Goal: Task Accomplishment & Management: Manage account settings

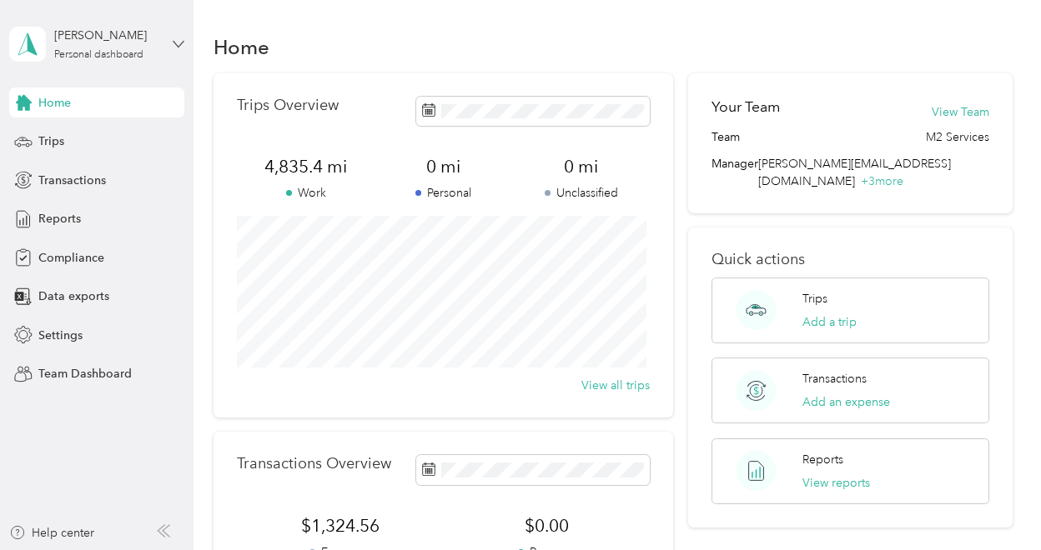
click at [175, 43] on icon at bounding box center [178, 44] width 10 height 6
click at [103, 137] on div "Team dashboard" at bounding box center [232, 137] width 422 height 29
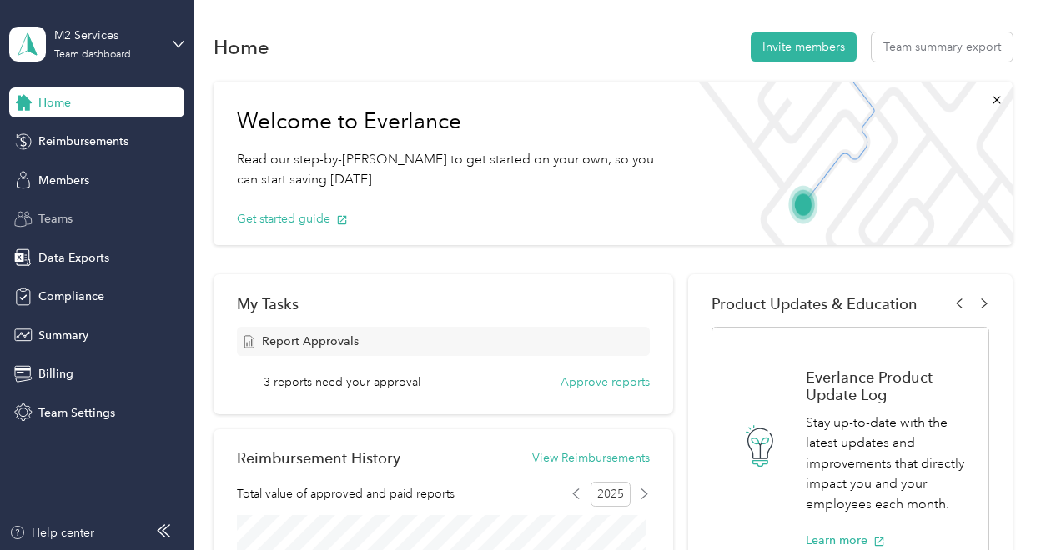
click at [64, 219] on span "Teams" at bounding box center [55, 219] width 34 height 18
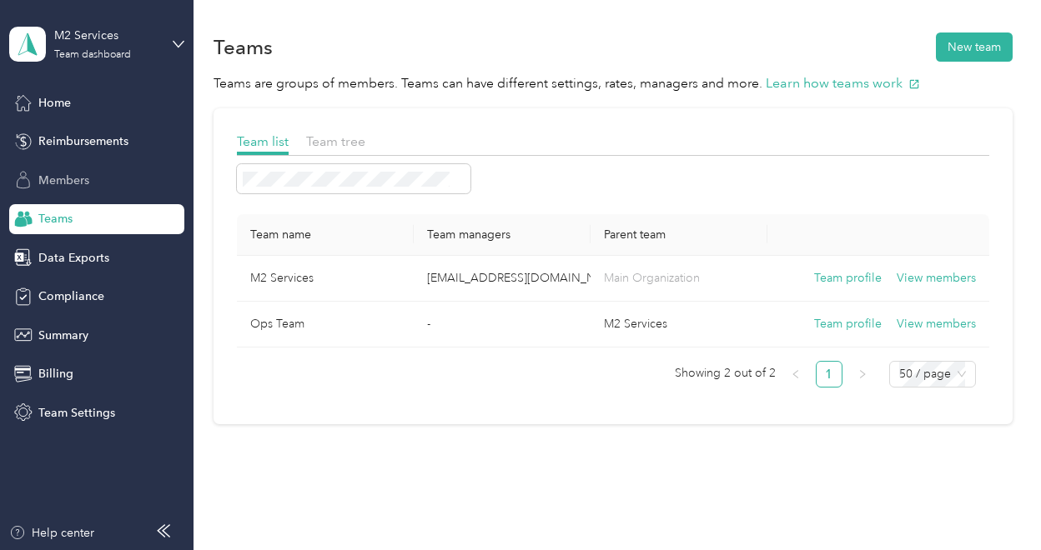
click at [57, 191] on div "Members" at bounding box center [96, 180] width 175 height 30
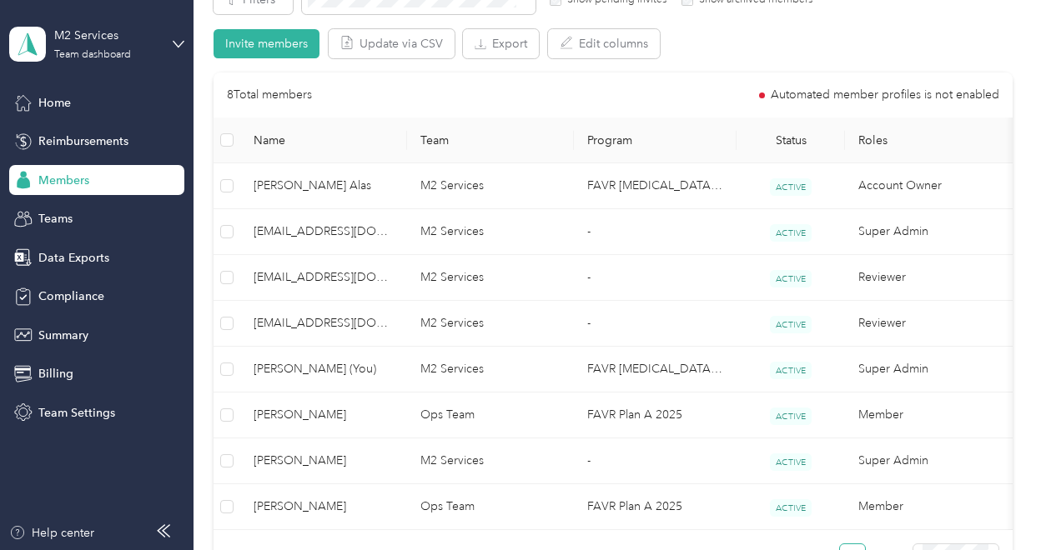
scroll to position [332, 0]
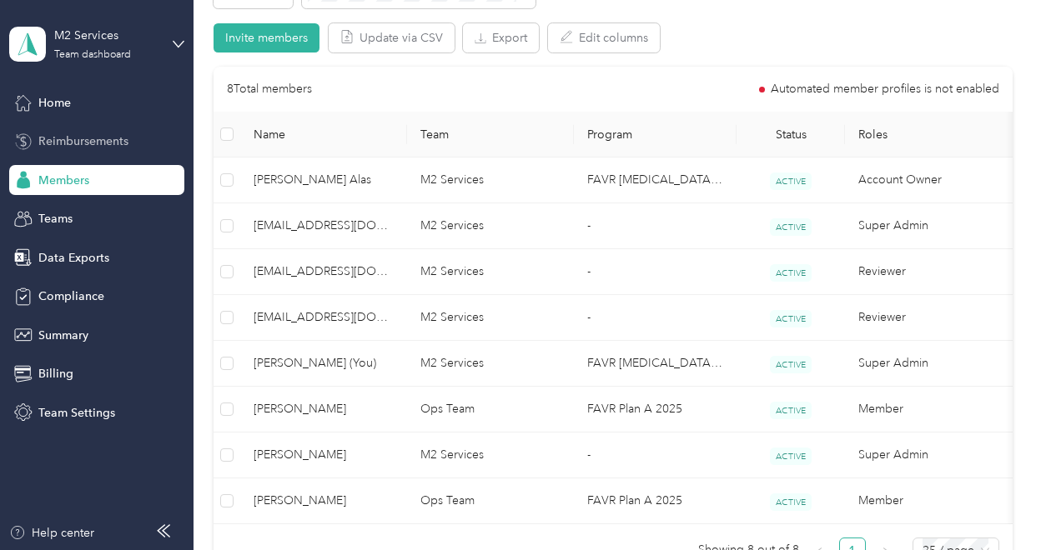
click at [80, 146] on span "Reimbursements" at bounding box center [83, 142] width 90 height 18
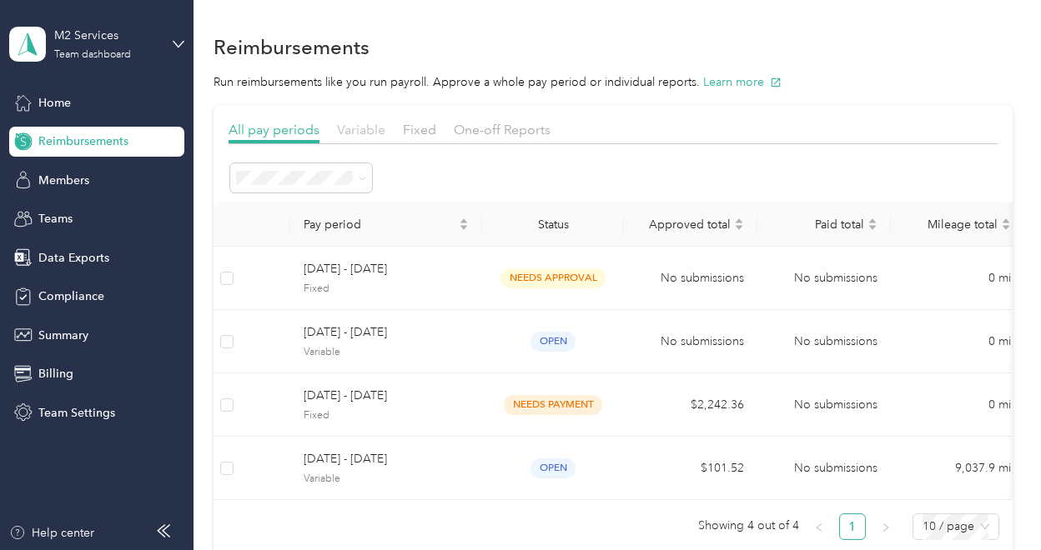
drag, startPoint x: 460, startPoint y: 236, endPoint x: 379, endPoint y: 134, distance: 130.0
click at [379, 134] on div "All pay periods Variable Fixed One-off Reports Pay period Status Approved total…" at bounding box center [612, 337] width 769 height 434
click at [53, 103] on span "Home" at bounding box center [54, 103] width 33 height 18
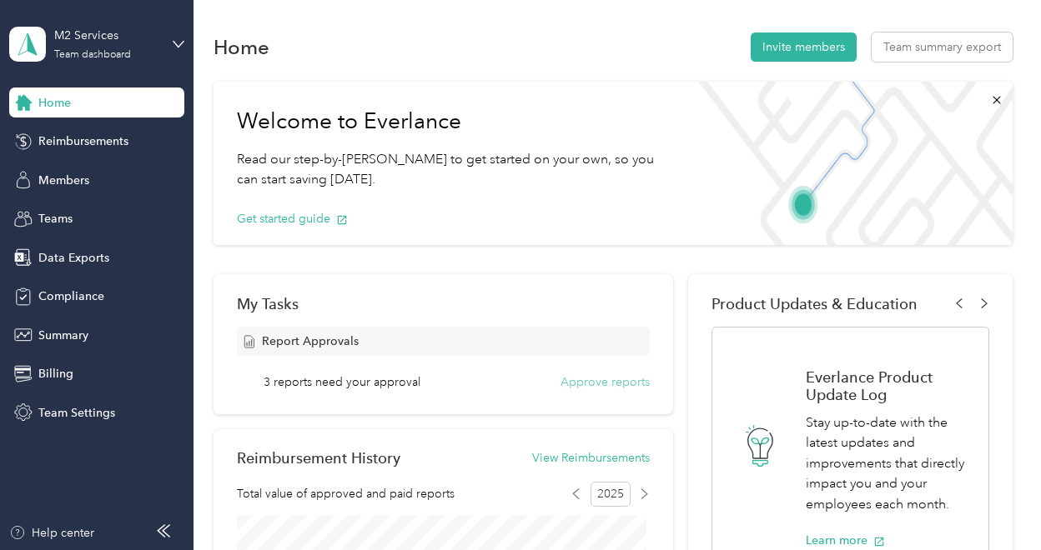
click at [586, 384] on button "Approve reports" at bounding box center [604, 383] width 89 height 18
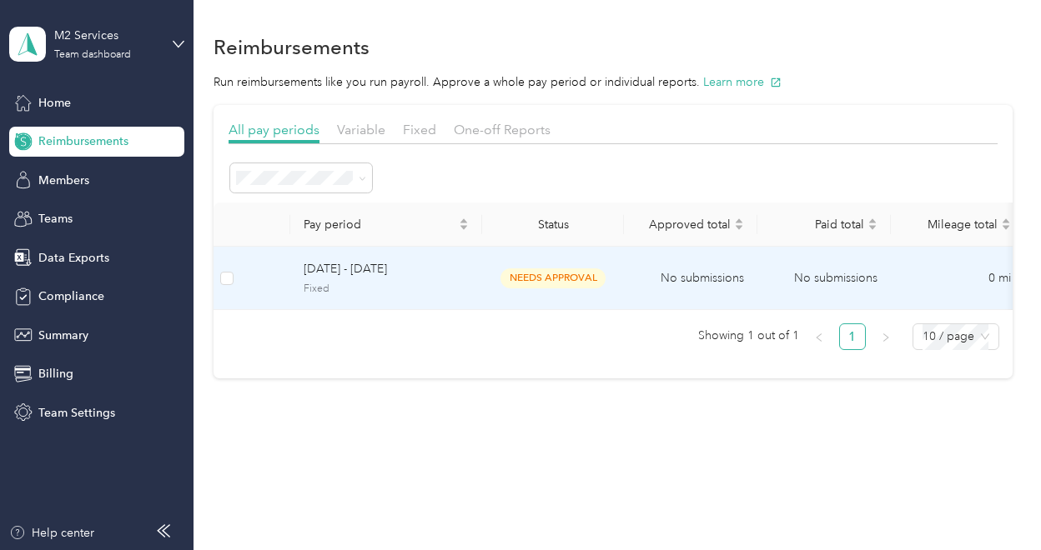
click at [524, 278] on span "needs approval" at bounding box center [552, 277] width 105 height 19
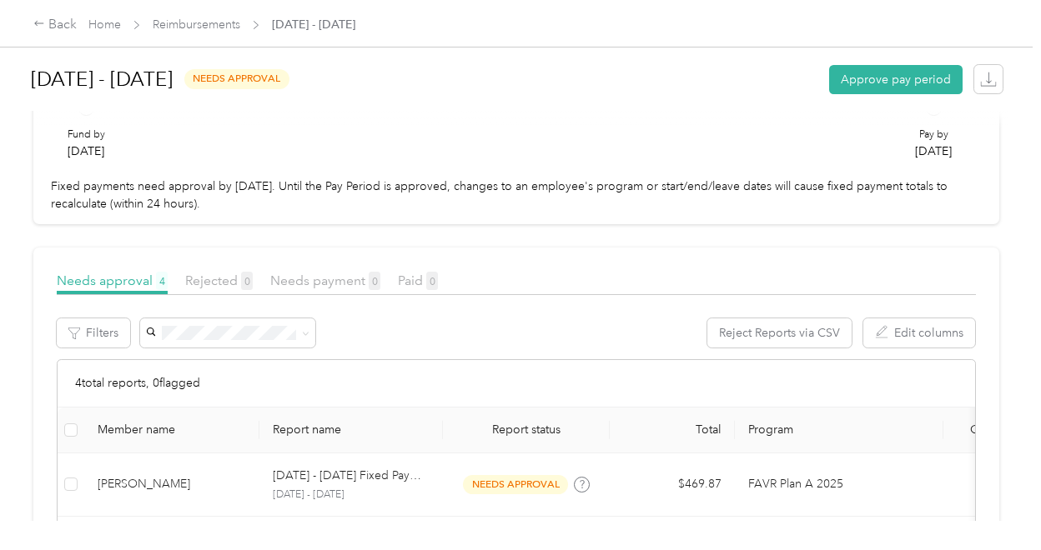
scroll to position [349, 0]
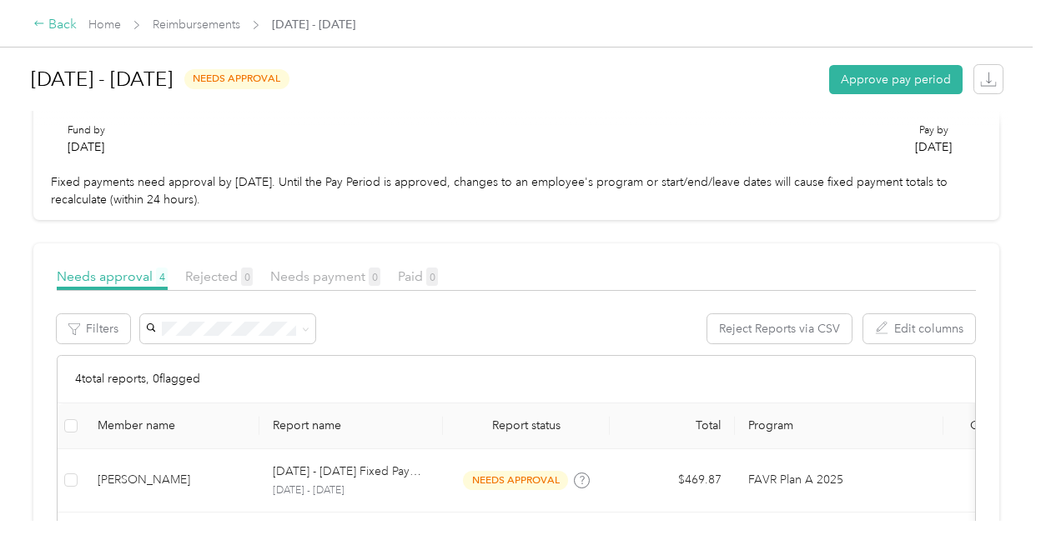
click at [57, 25] on div "Back" at bounding box center [54, 25] width 43 height 20
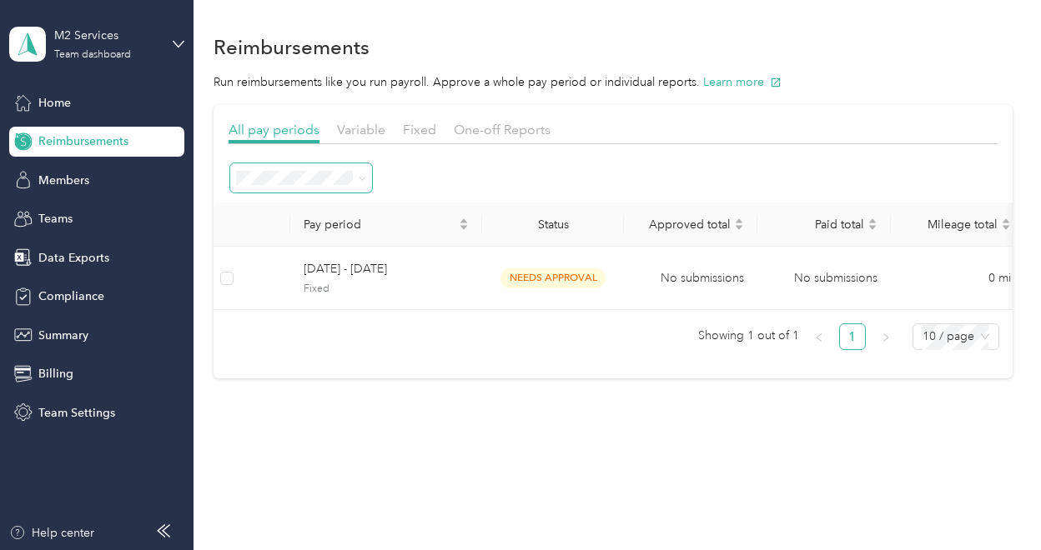
click at [365, 179] on icon at bounding box center [363, 179] width 8 height 8
click at [484, 163] on div at bounding box center [612, 178] width 769 height 33
click at [367, 179] on span at bounding box center [301, 177] width 143 height 29
click at [362, 178] on icon at bounding box center [363, 179] width 8 height 8
click at [301, 213] on ol "All periods Active periods Open Needs approval Approved Needs payment Scheduled…" at bounding box center [301, 335] width 143 height 293
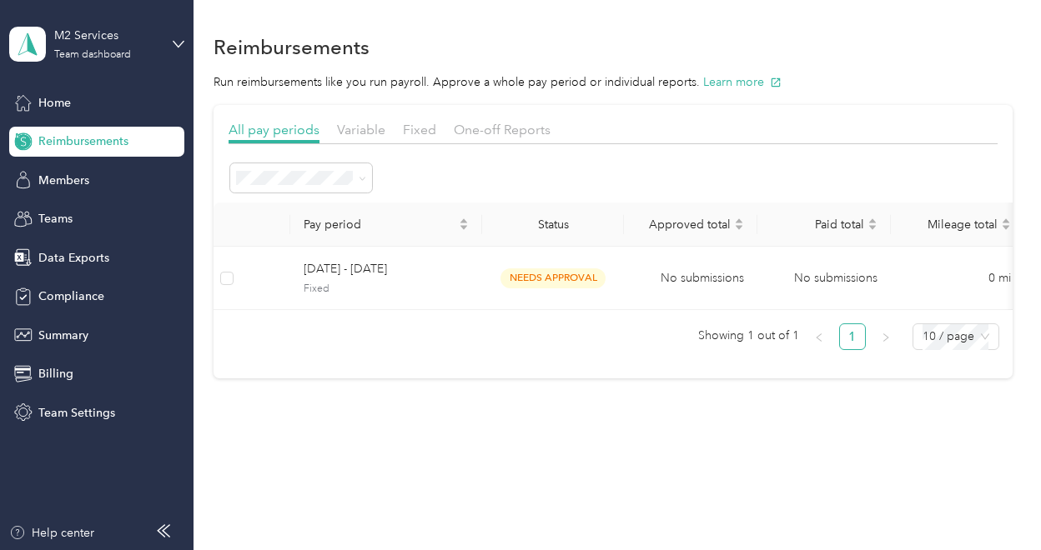
click at [362, 183] on span at bounding box center [363, 178] width 8 height 14
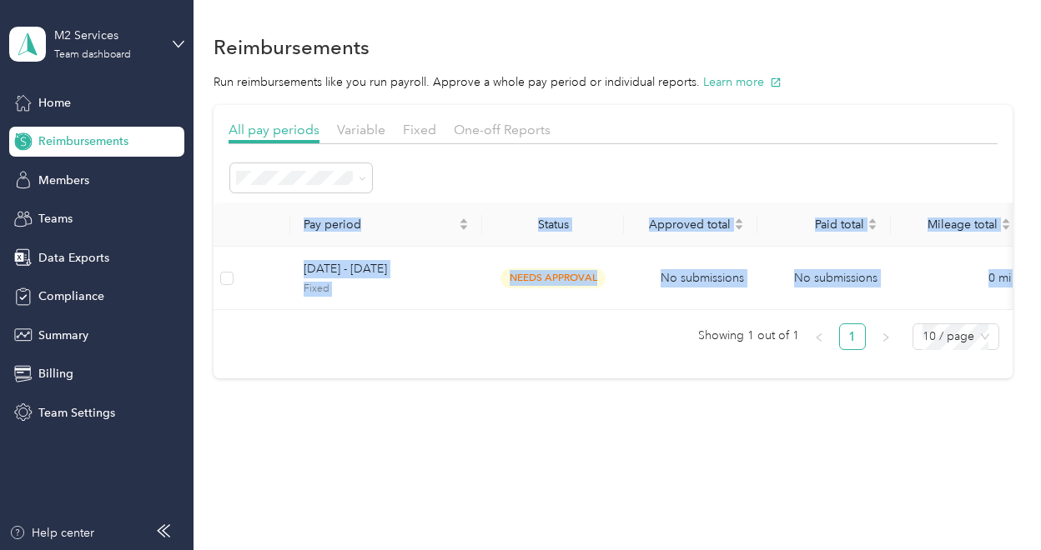
click at [362, 183] on span at bounding box center [363, 178] width 8 height 14
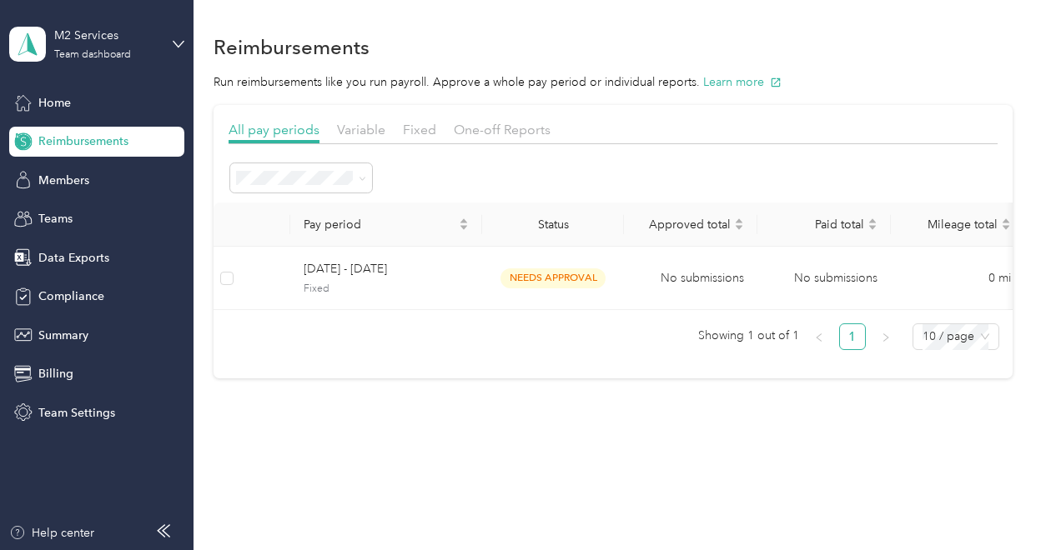
drag, startPoint x: 362, startPoint y: 183, endPoint x: 454, endPoint y: 176, distance: 92.0
click at [454, 176] on div at bounding box center [612, 178] width 769 height 33
click at [360, 177] on icon at bounding box center [362, 178] width 5 height 3
click at [273, 213] on ol "All periods Active periods Open Needs approval Approved Needs payment Scheduled…" at bounding box center [301, 330] width 143 height 293
click at [364, 178] on icon at bounding box center [362, 178] width 5 height 3
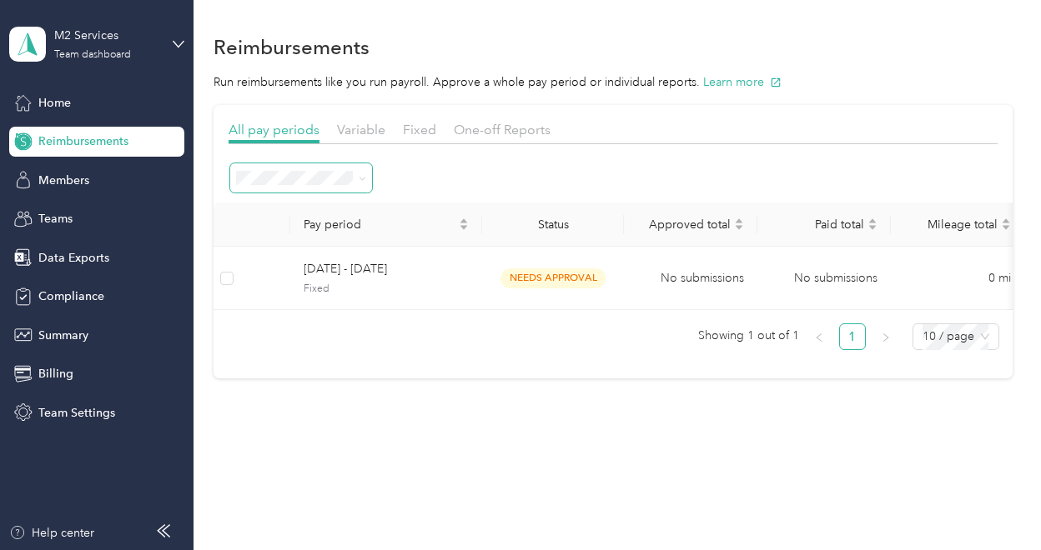
click at [265, 211] on li "All periods" at bounding box center [301, 202] width 143 height 29
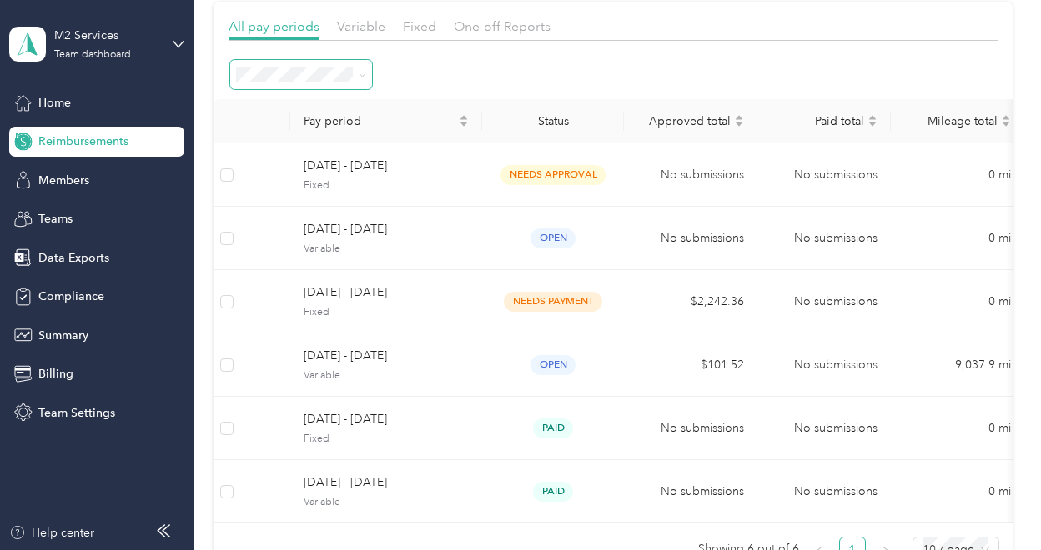
scroll to position [102, 0]
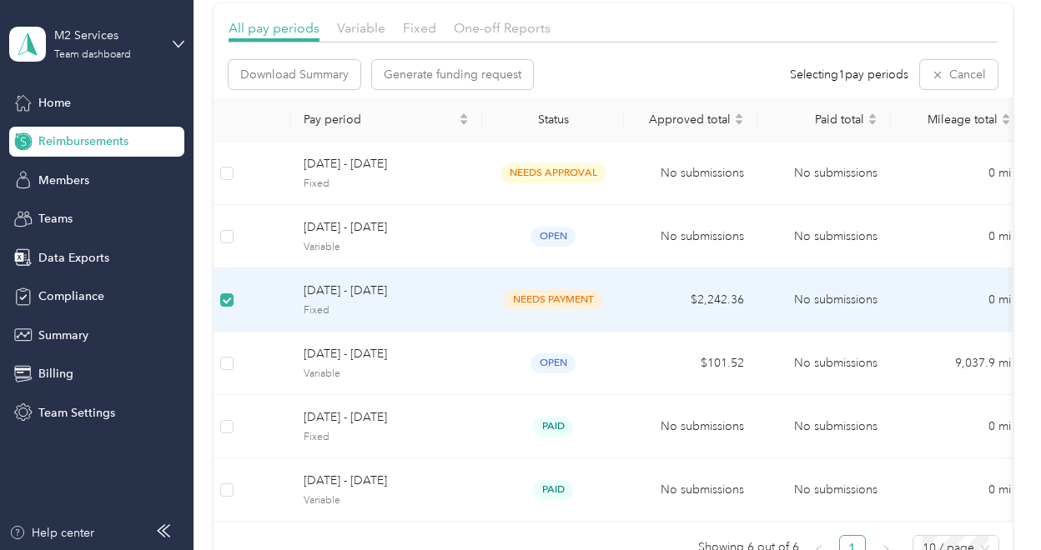
click at [537, 296] on span "needs payment" at bounding box center [553, 299] width 98 height 19
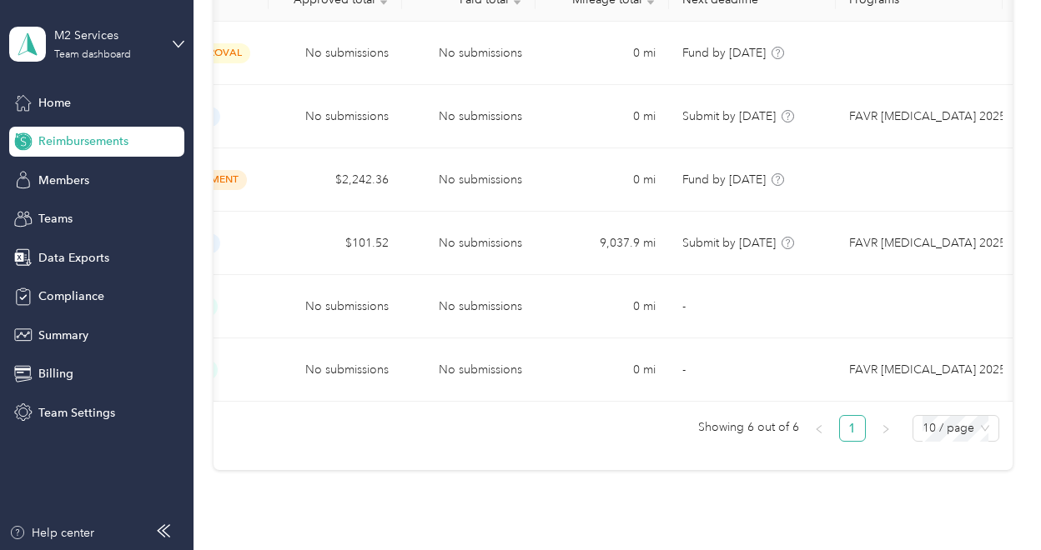
scroll to position [0, 450]
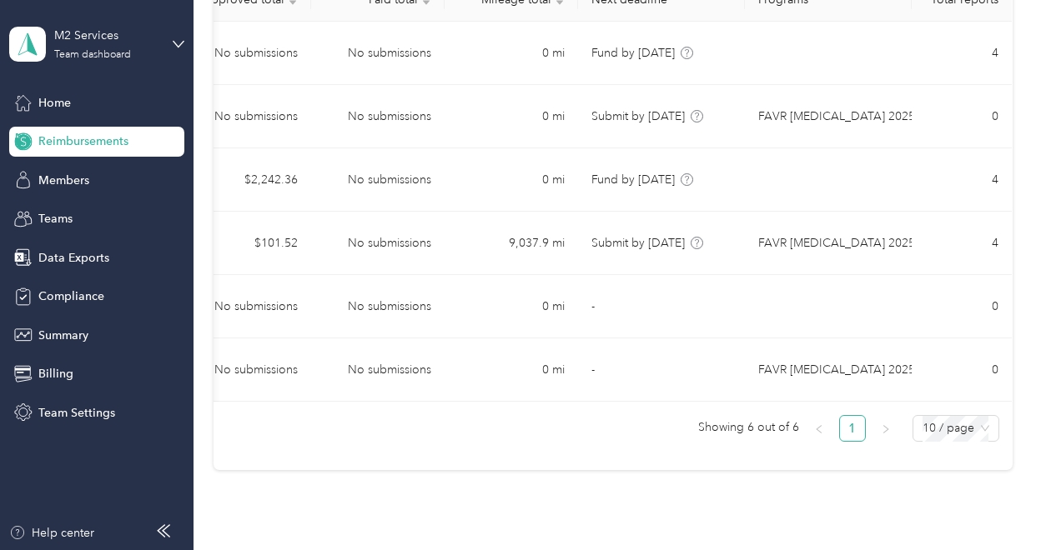
click at [213, 402] on div "Pay period Status Approved total Paid total Mileage total Next deadline Program…" at bounding box center [612, 189] width 798 height 424
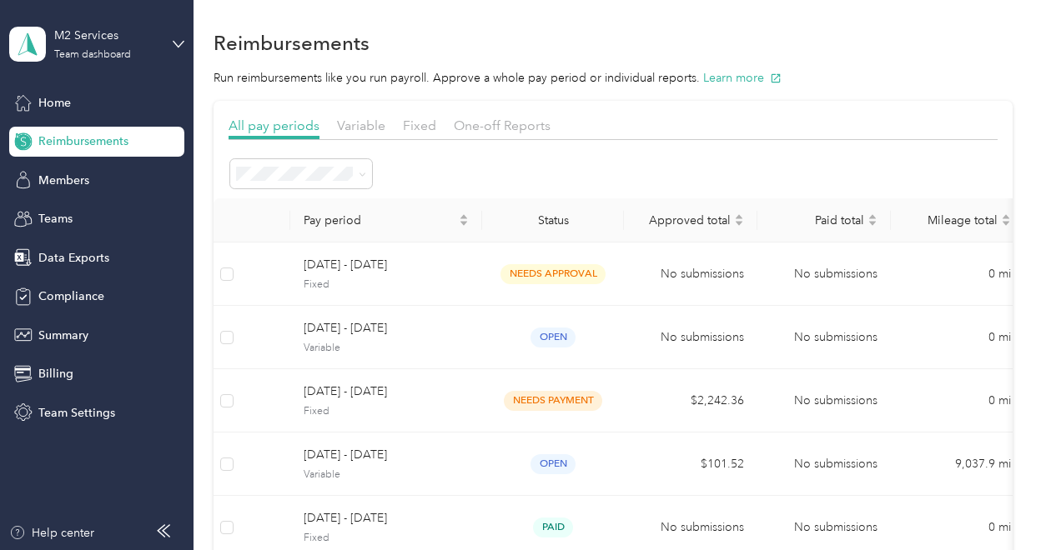
scroll to position [0, 0]
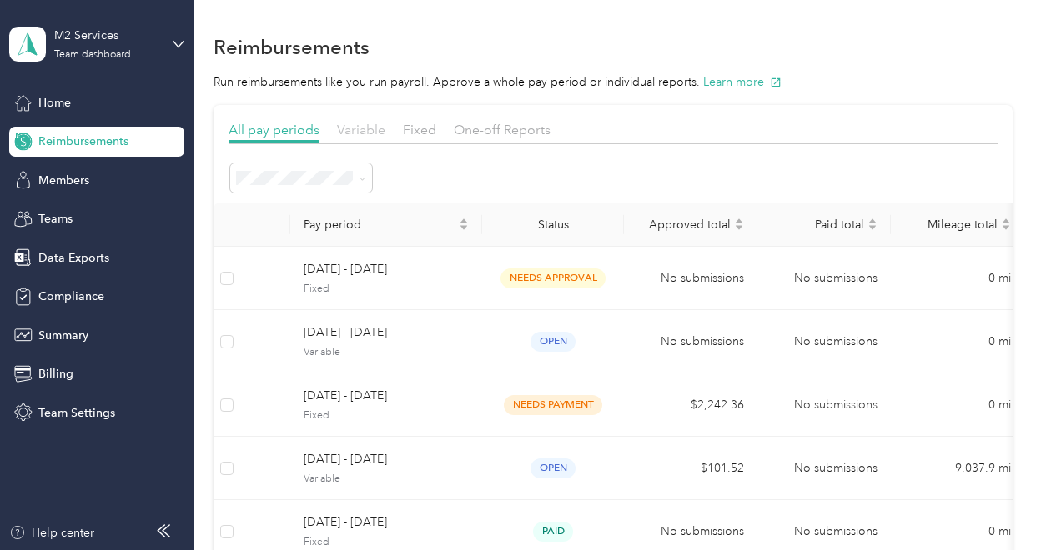
click at [354, 129] on span "Variable" at bounding box center [361, 130] width 48 height 16
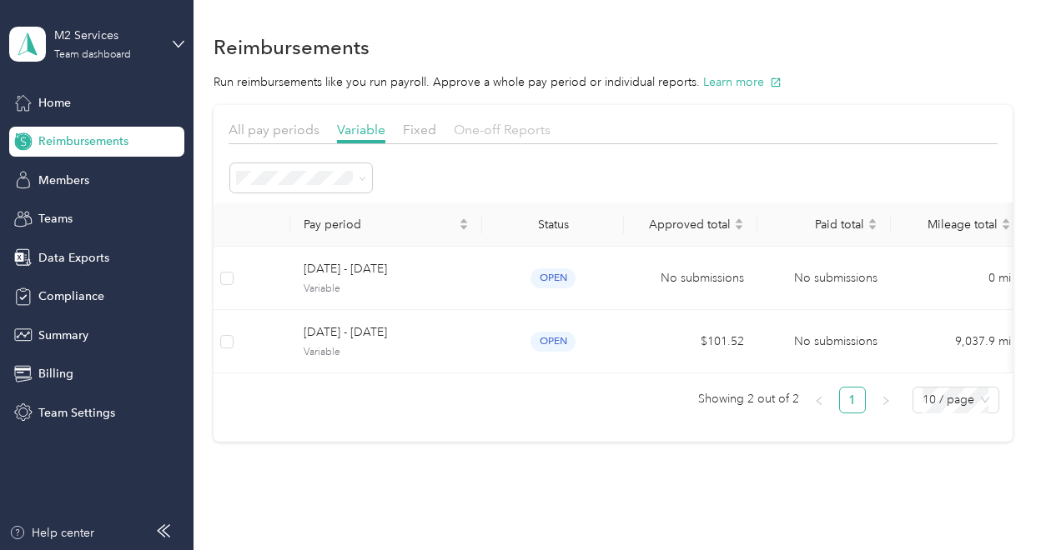
click at [472, 132] on span "One-off Reports" at bounding box center [502, 130] width 97 height 16
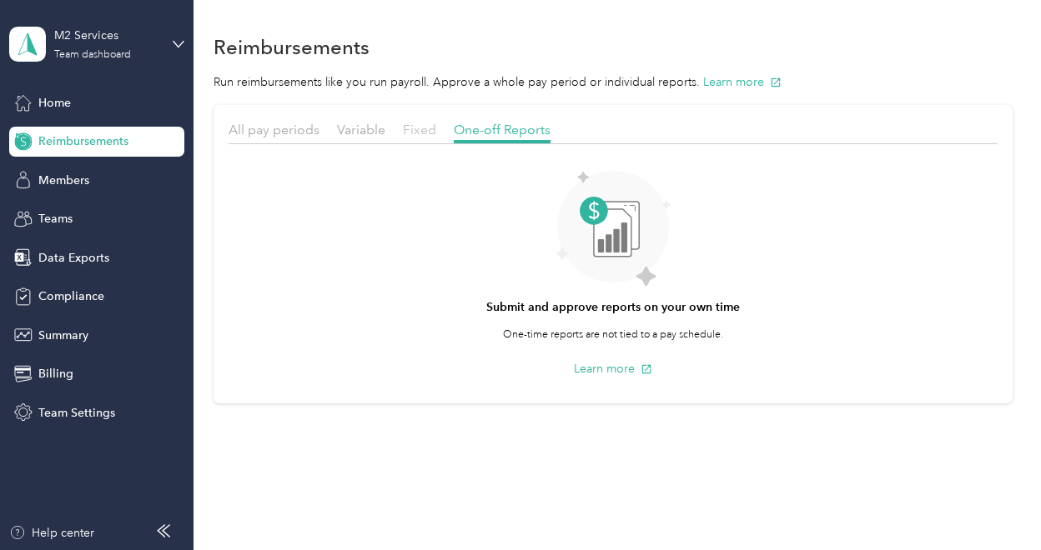
click at [420, 129] on span "Fixed" at bounding box center [419, 130] width 33 height 16
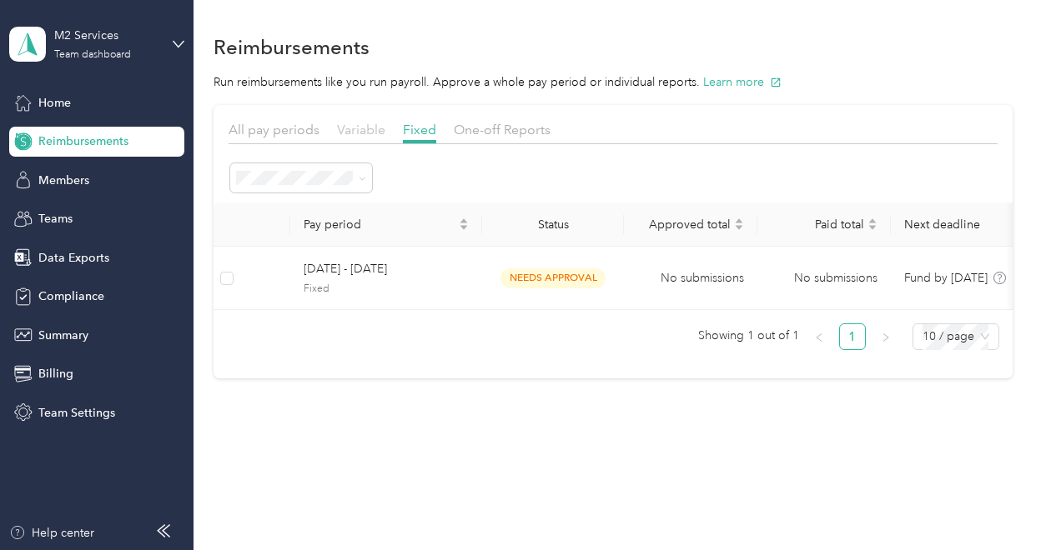
click at [362, 133] on span "Variable" at bounding box center [361, 130] width 48 height 16
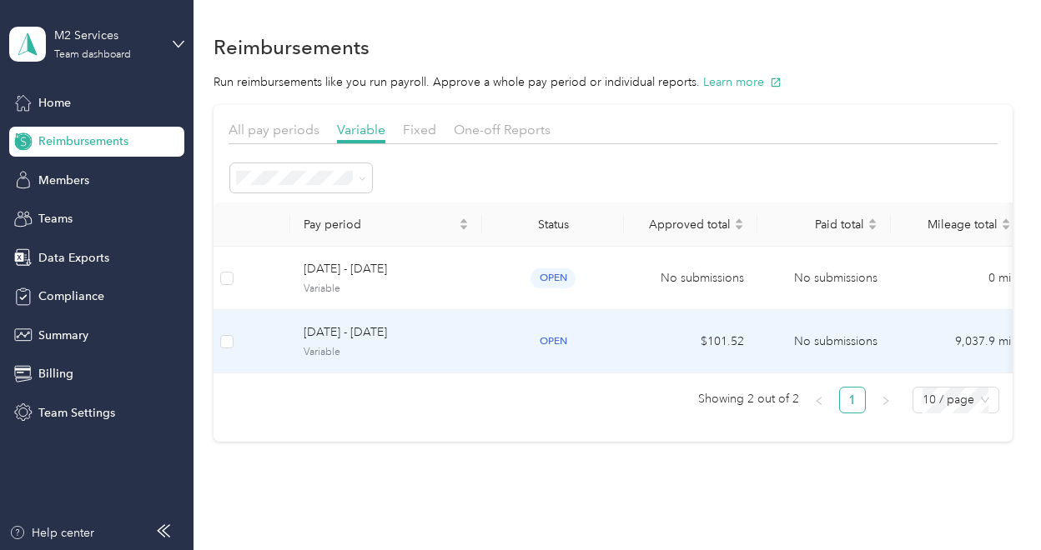
click at [555, 339] on span "open" at bounding box center [552, 341] width 45 height 19
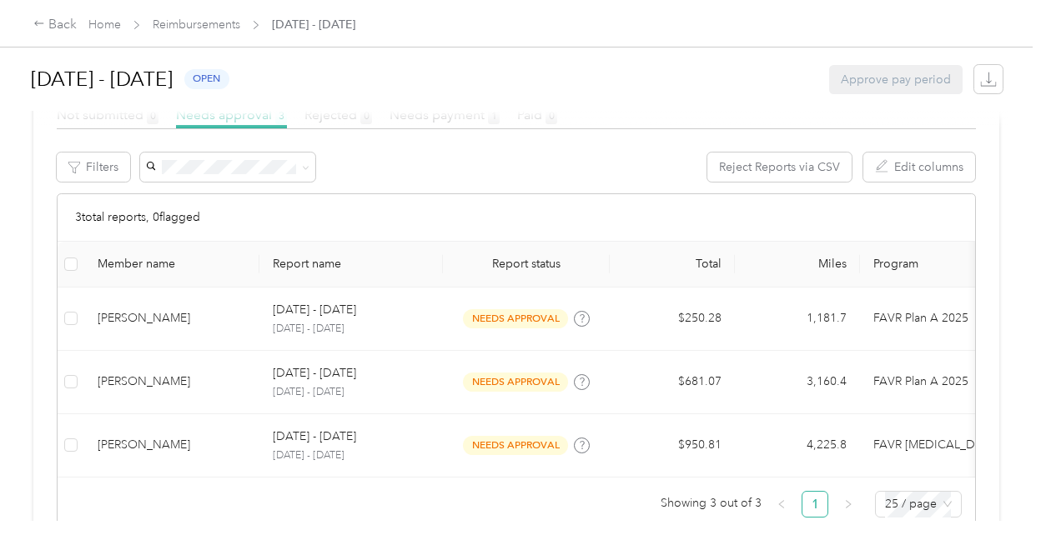
scroll to position [430, 0]
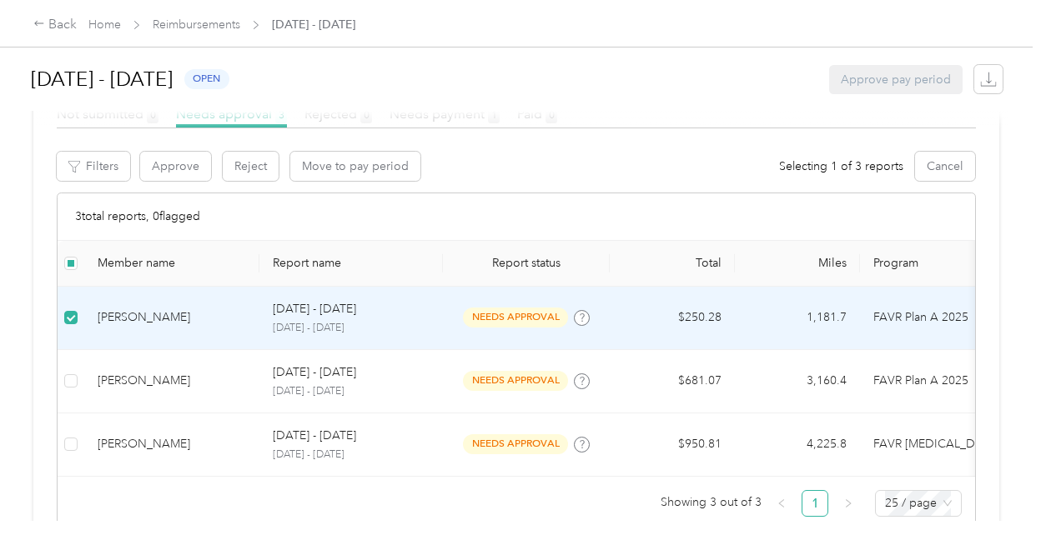
click at [493, 316] on span "needs approval" at bounding box center [515, 317] width 105 height 19
click at [515, 316] on span "needs approval" at bounding box center [515, 317] width 105 height 19
drag, startPoint x: 515, startPoint y: 316, endPoint x: 469, endPoint y: 311, distance: 46.1
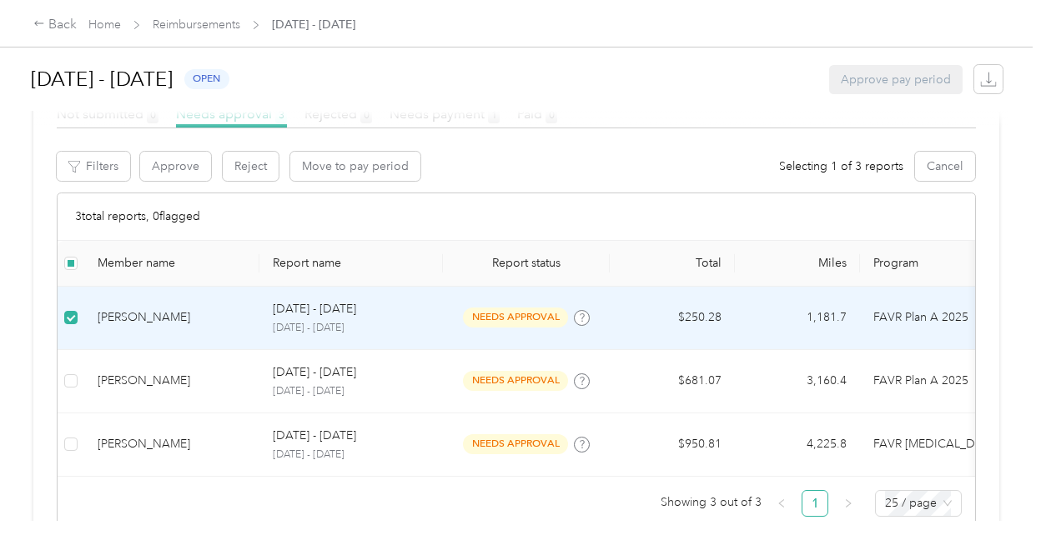
click at [469, 311] on span "needs approval" at bounding box center [515, 317] width 105 height 19
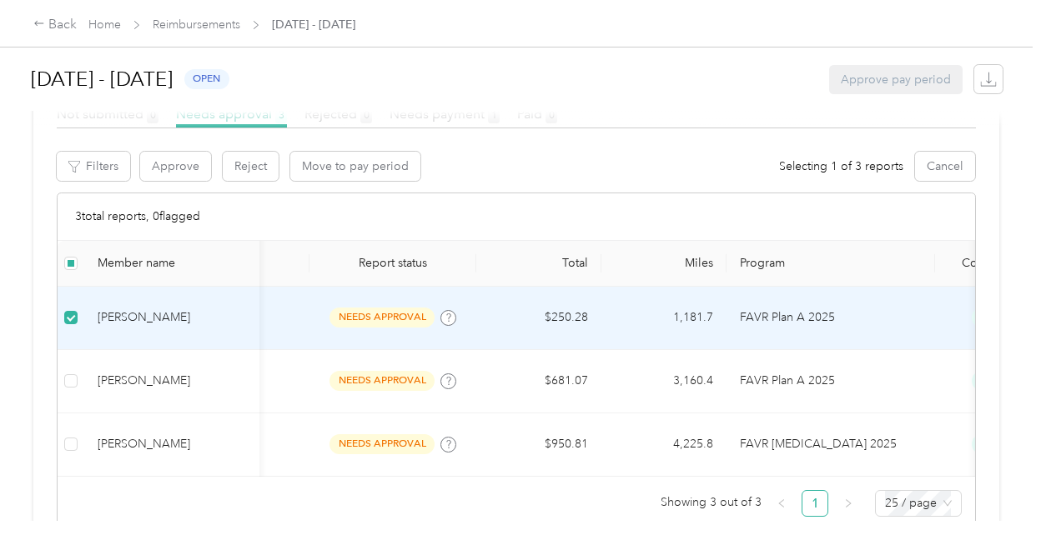
scroll to position [0, 0]
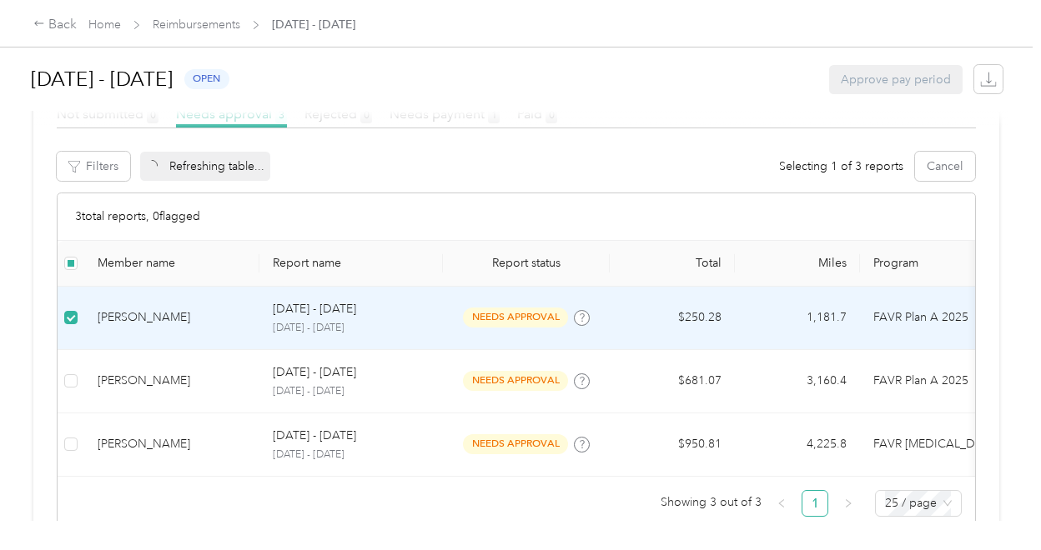
click at [527, 314] on span "needs approval" at bounding box center [515, 317] width 105 height 19
drag, startPoint x: 527, startPoint y: 314, endPoint x: 512, endPoint y: 317, distance: 15.2
click at [512, 317] on span "needs approval" at bounding box center [515, 317] width 105 height 19
click at [93, 168] on button "Filters" at bounding box center [93, 166] width 73 height 29
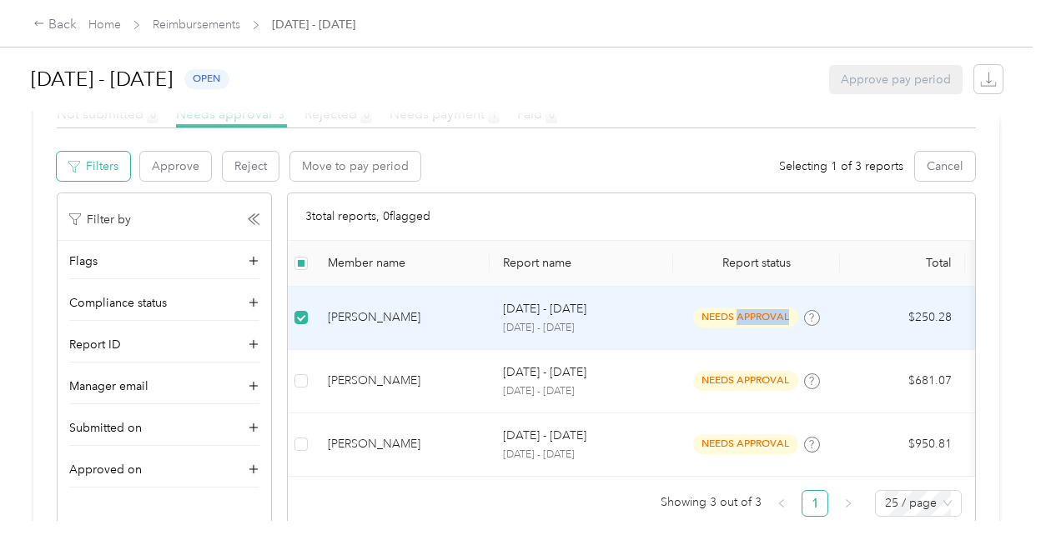
click at [93, 168] on button "Filters" at bounding box center [93, 166] width 73 height 29
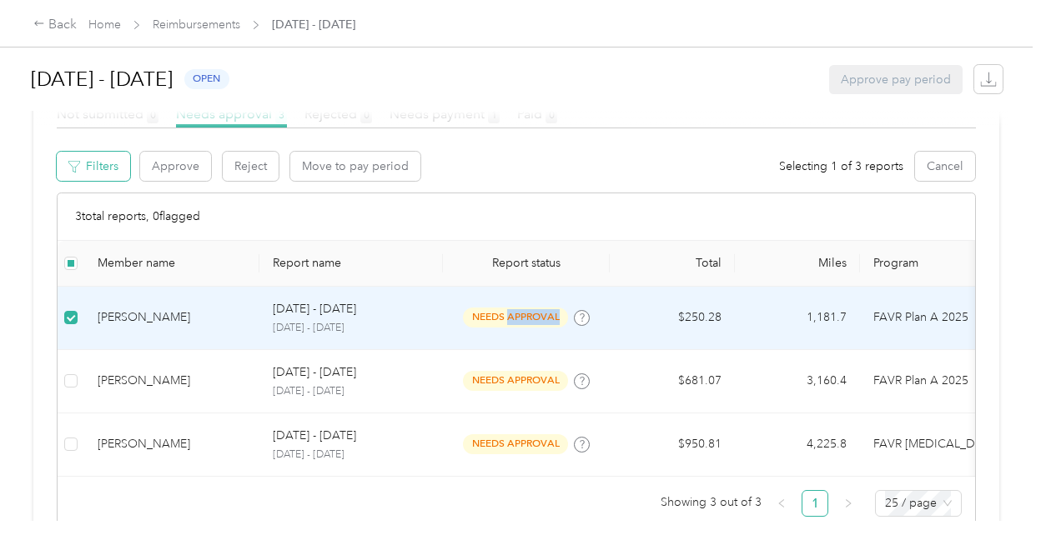
click at [93, 168] on button "Filters" at bounding box center [93, 166] width 73 height 29
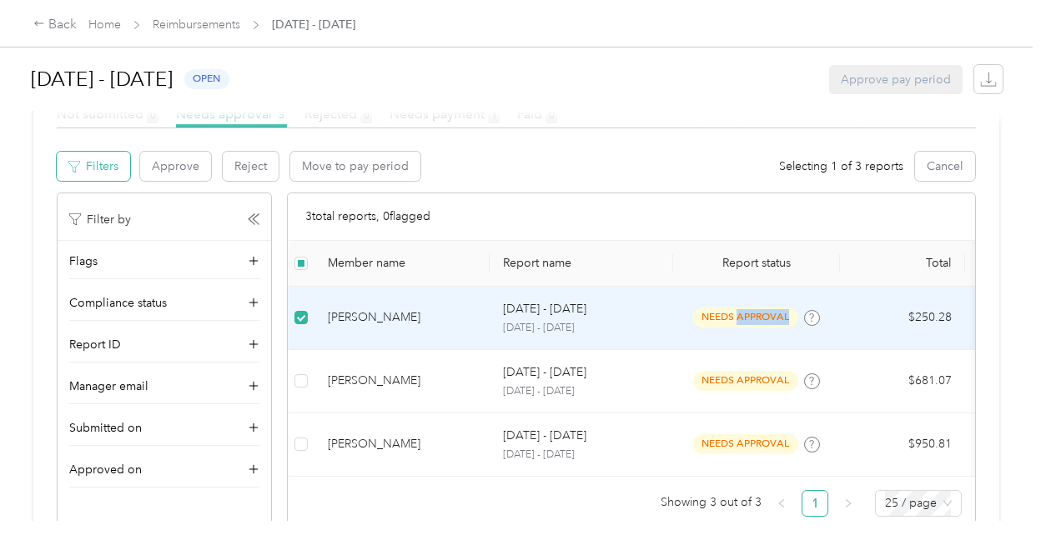
click at [93, 168] on button "Filters" at bounding box center [93, 166] width 73 height 29
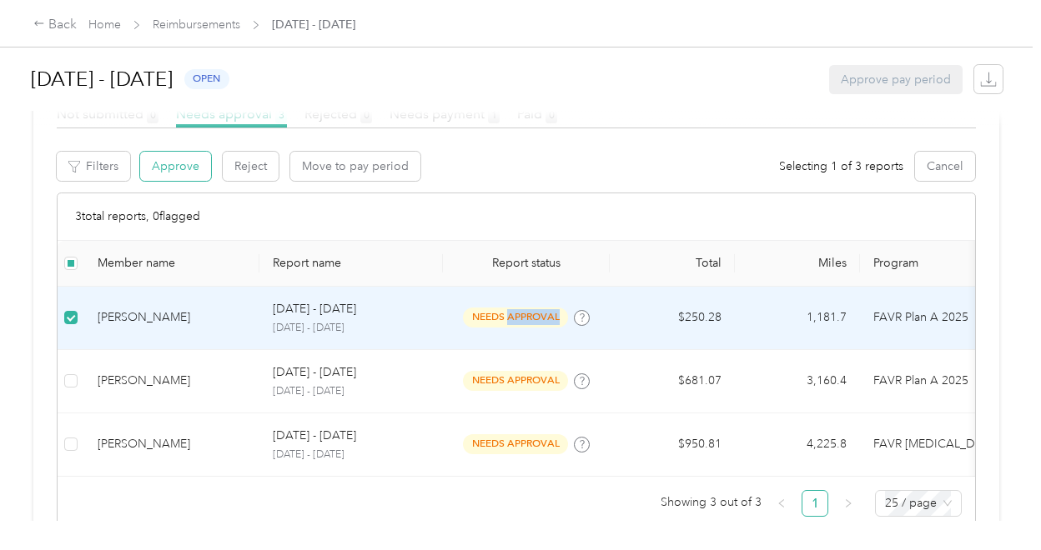
click at [185, 170] on button "Approve" at bounding box center [175, 166] width 71 height 29
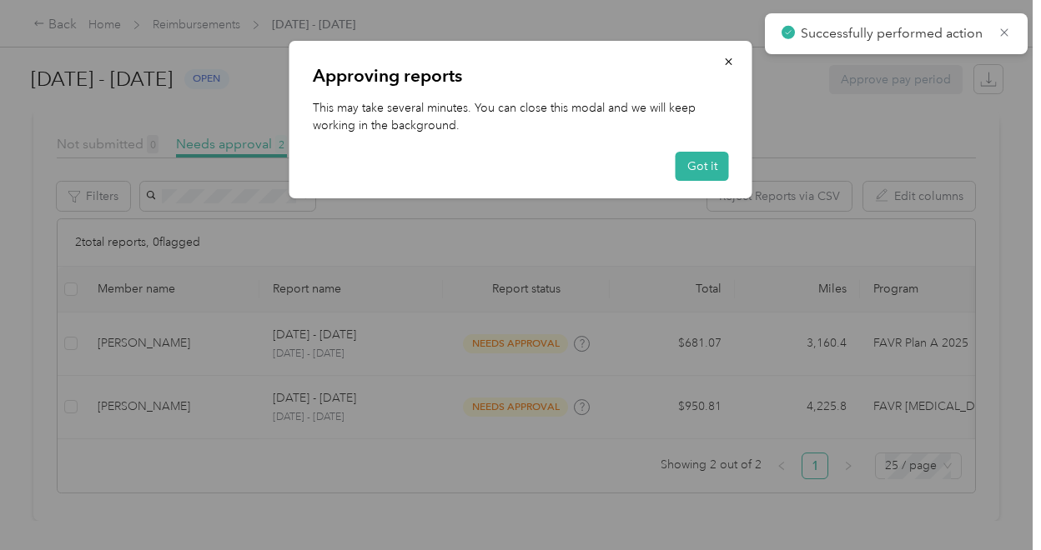
scroll to position [424, 0]
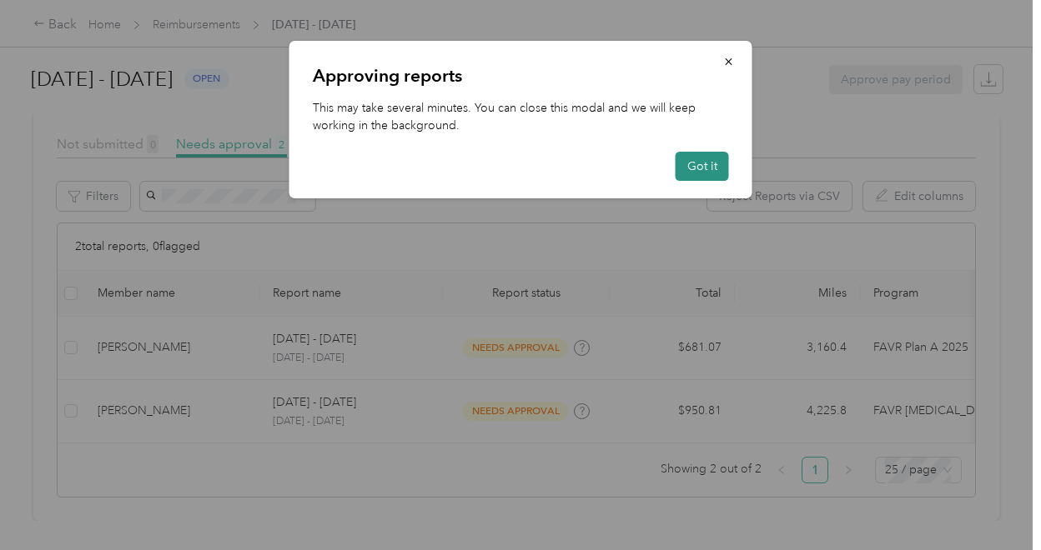
click at [687, 171] on button "Got it" at bounding box center [701, 166] width 53 height 29
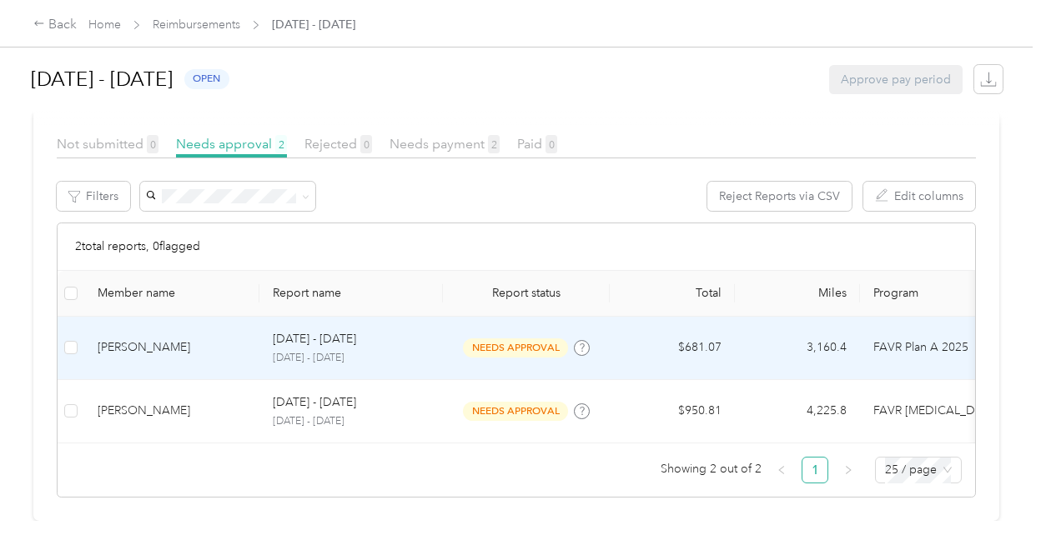
click at [499, 339] on span "needs approval" at bounding box center [515, 348] width 105 height 19
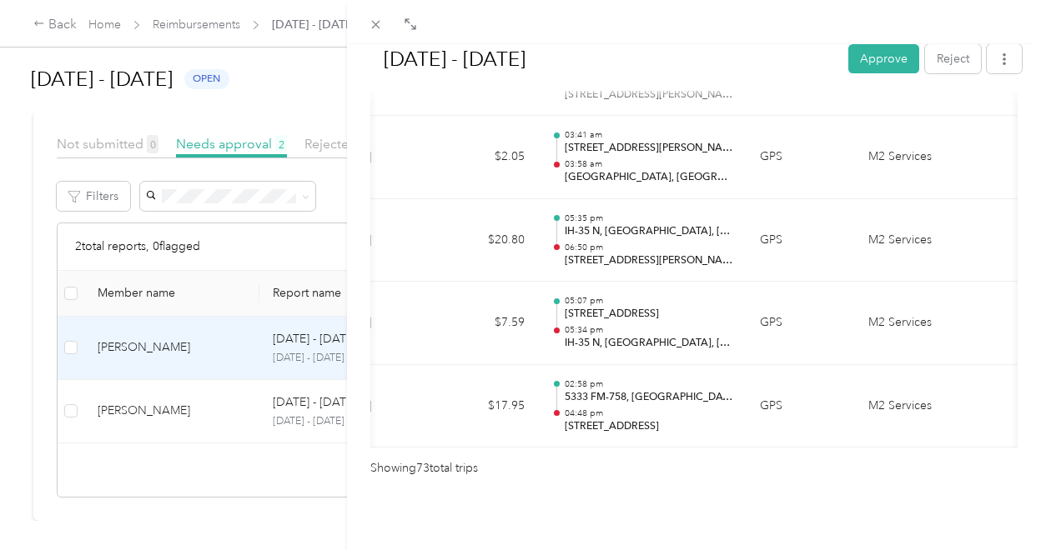
scroll to position [0, 340]
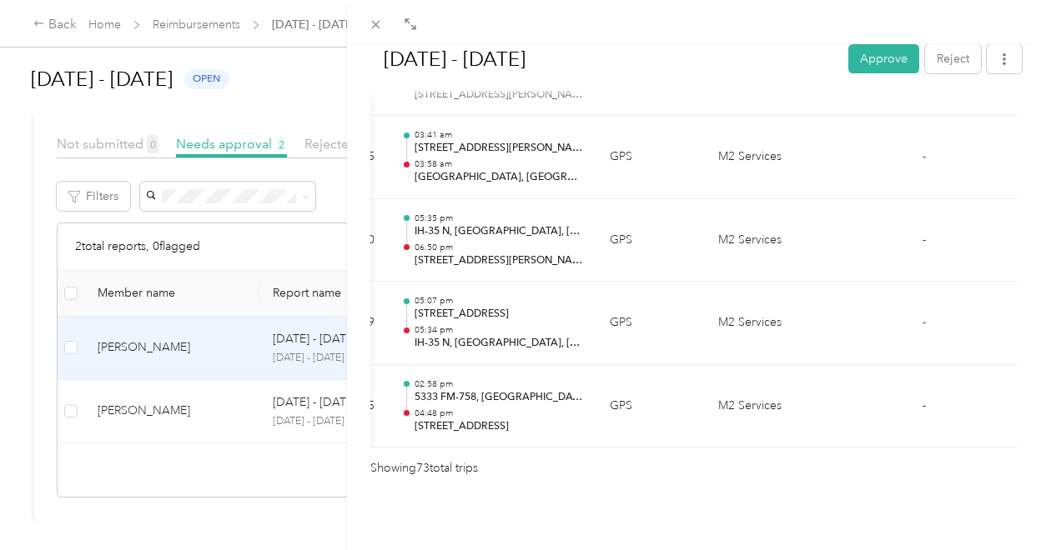
click at [66, 327] on div "[DATE] - [DATE] Approve Reject Needs Approval Needs approval from [PERSON_NAME]…" at bounding box center [520, 275] width 1041 height 550
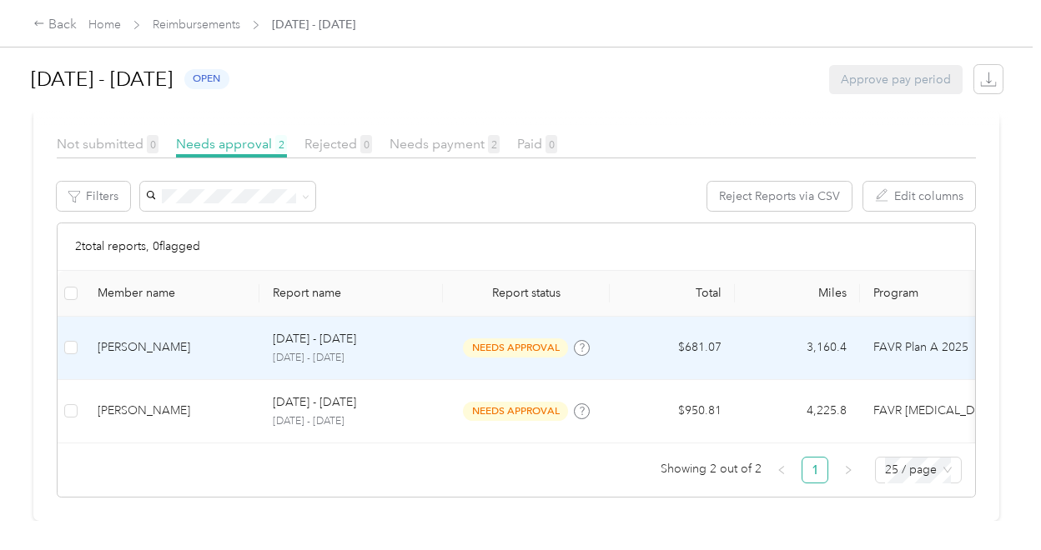
click at [77, 329] on td at bounding box center [71, 348] width 27 height 63
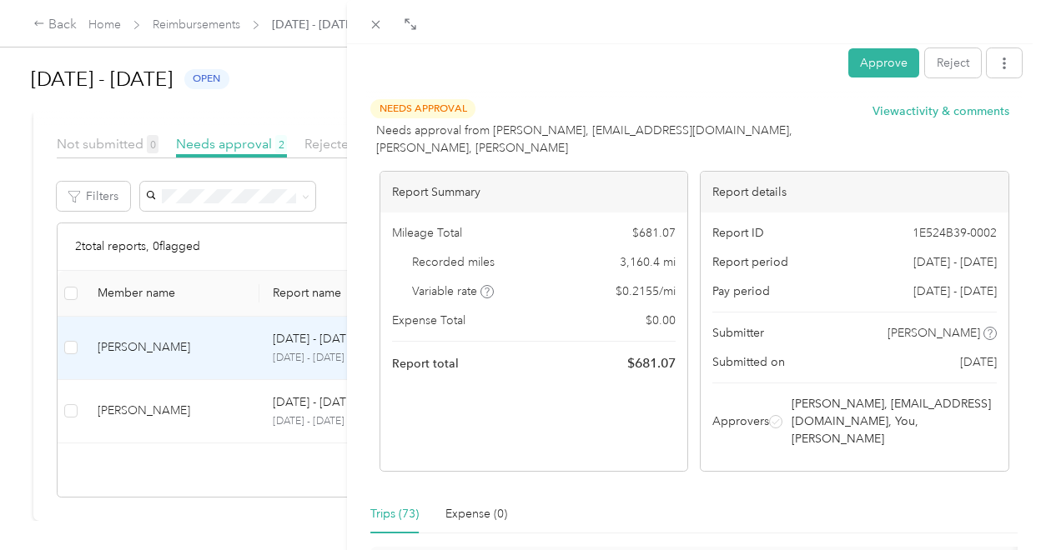
click at [64, 326] on div "Approve Reject Needs Approval Needs approval from [PERSON_NAME], [EMAIL_ADDRESS…" at bounding box center [520, 275] width 1041 height 550
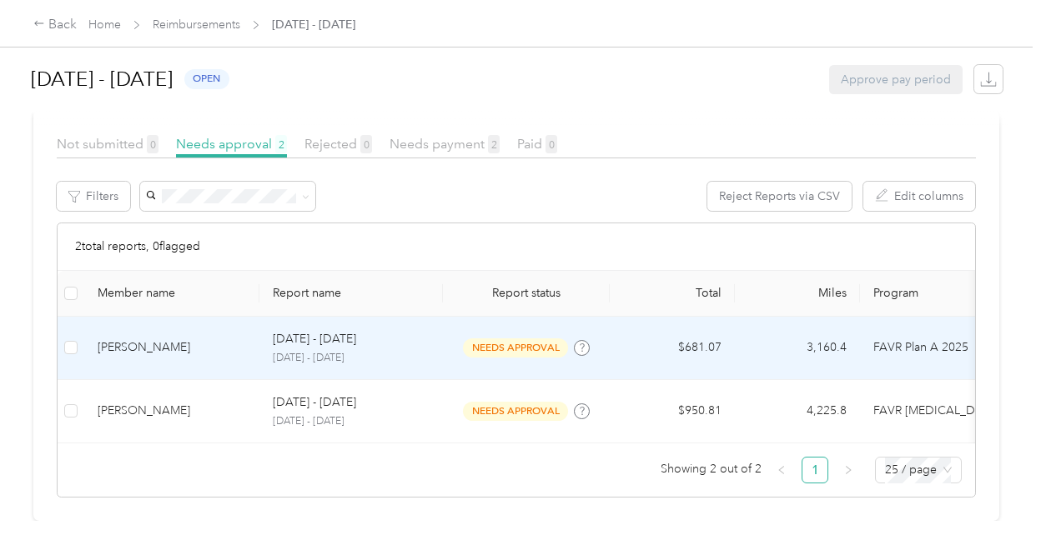
scroll to position [423, 0]
click at [159, 182] on button "Approve" at bounding box center [175, 196] width 71 height 29
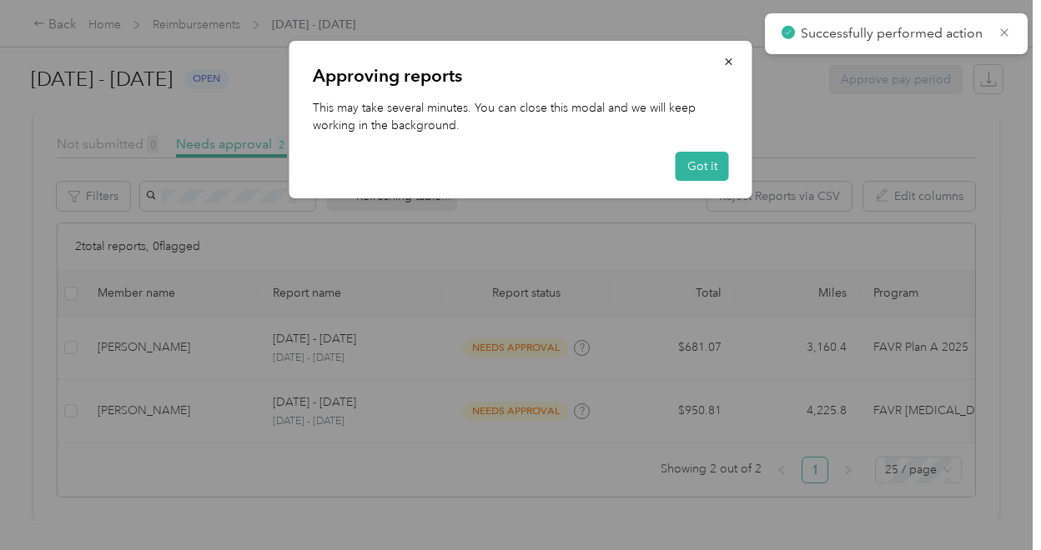
scroll to position [360, 0]
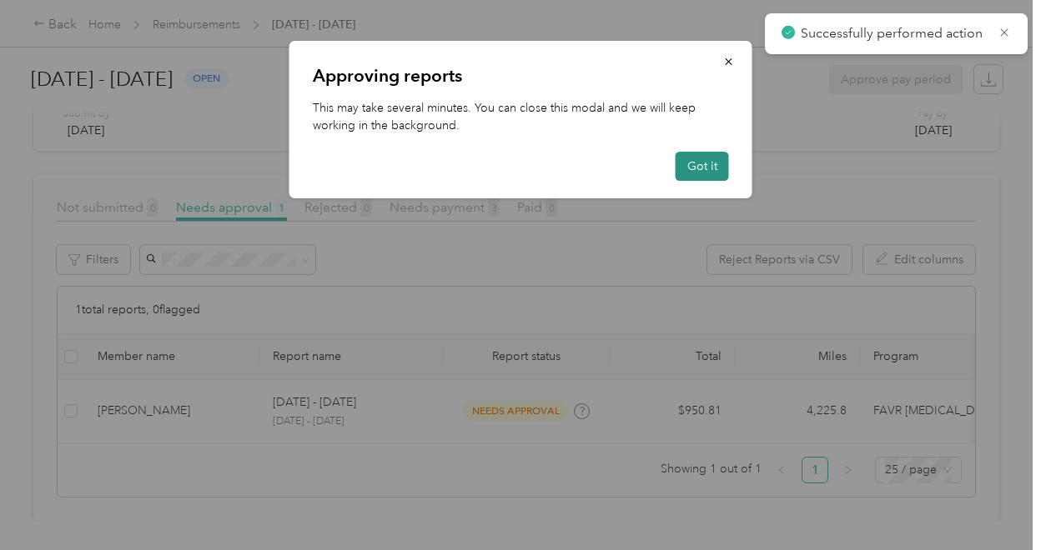
click at [694, 170] on button "Got it" at bounding box center [701, 166] width 53 height 29
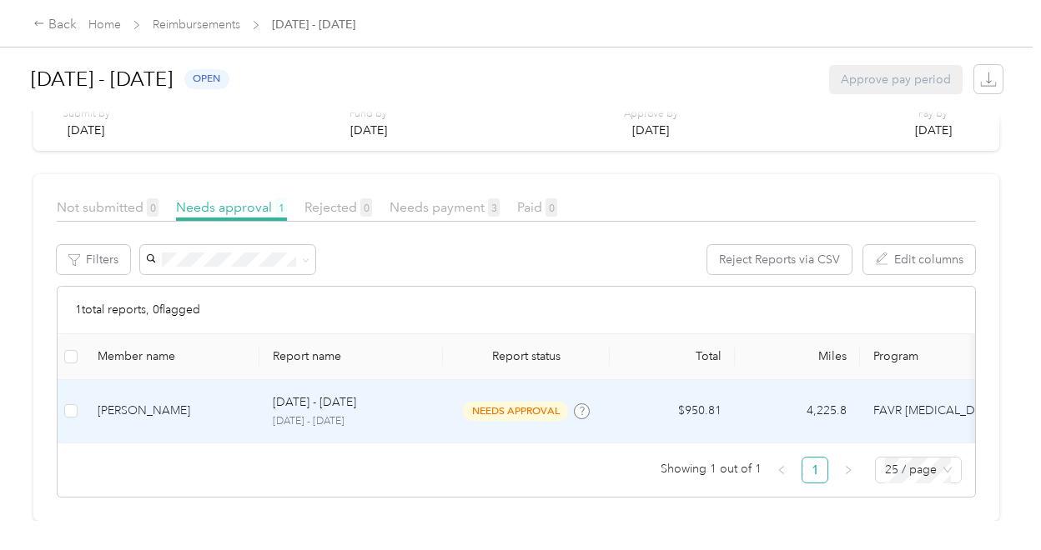
click at [507, 402] on span "needs approval" at bounding box center [515, 411] width 105 height 19
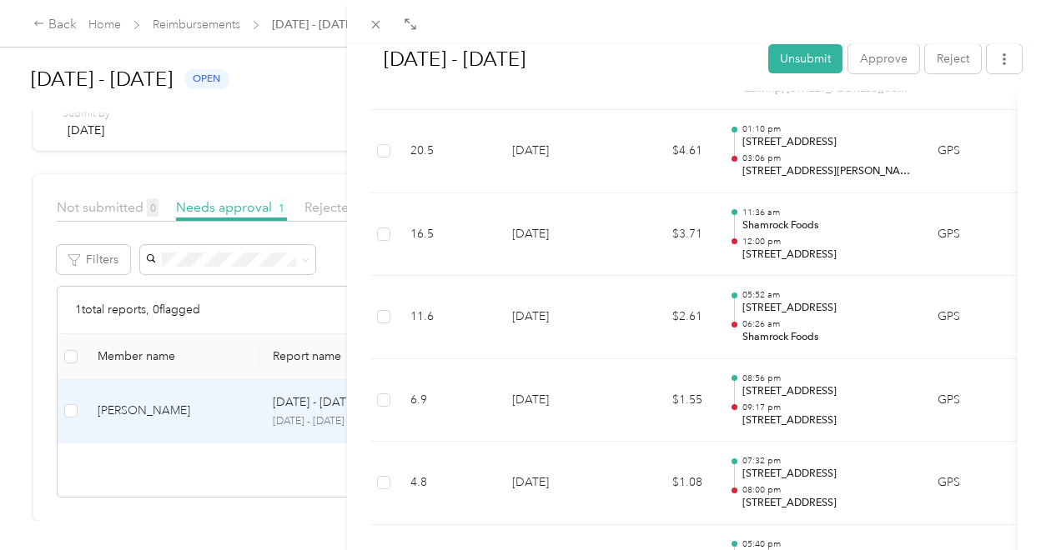
scroll to position [2288, 0]
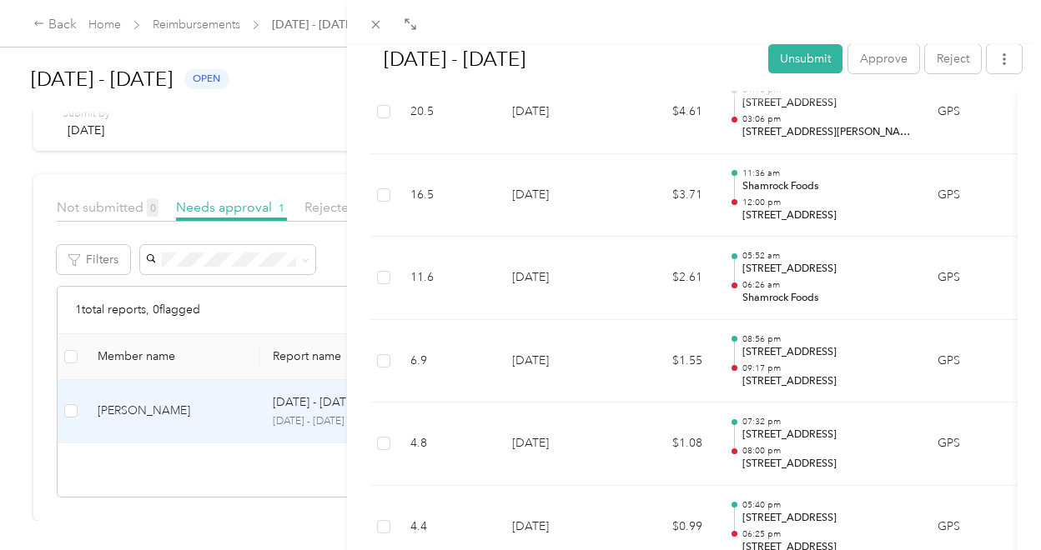
click at [228, 486] on div "[DATE] - [DATE] Unsubmit Approve Reject Needs Approval Needs approval from [PER…" at bounding box center [520, 275] width 1041 height 550
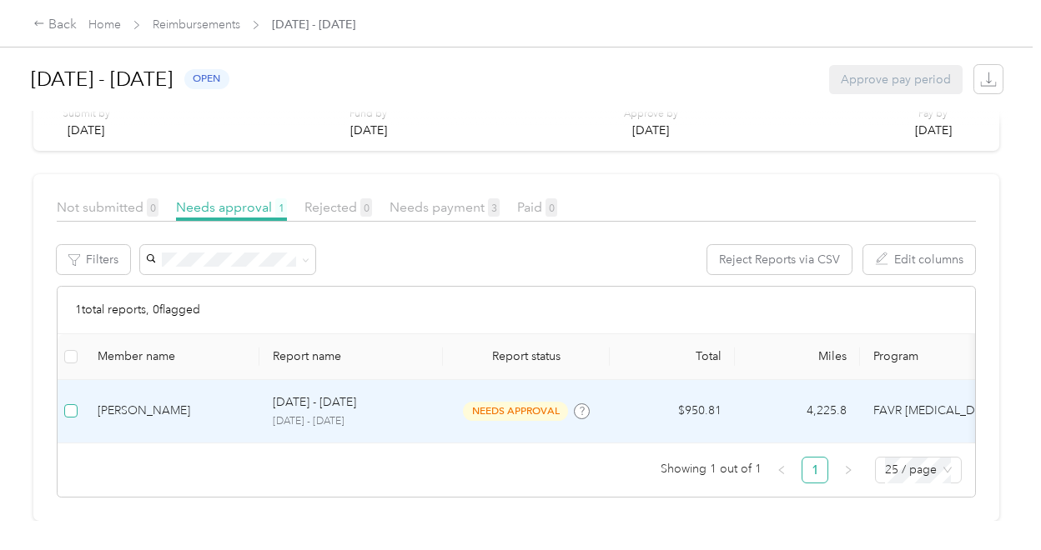
click at [68, 402] on label at bounding box center [70, 411] width 13 height 18
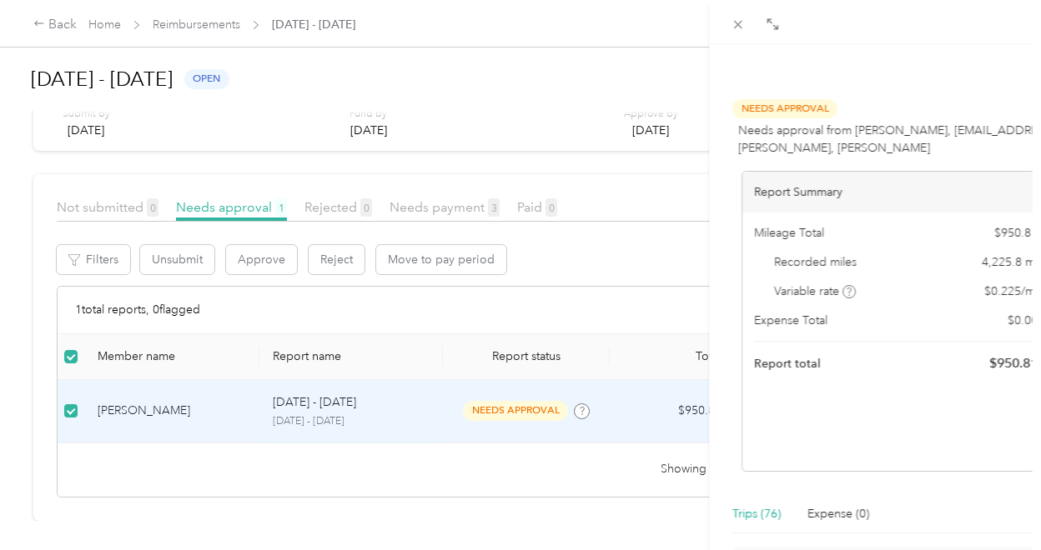
scroll to position [360, 0]
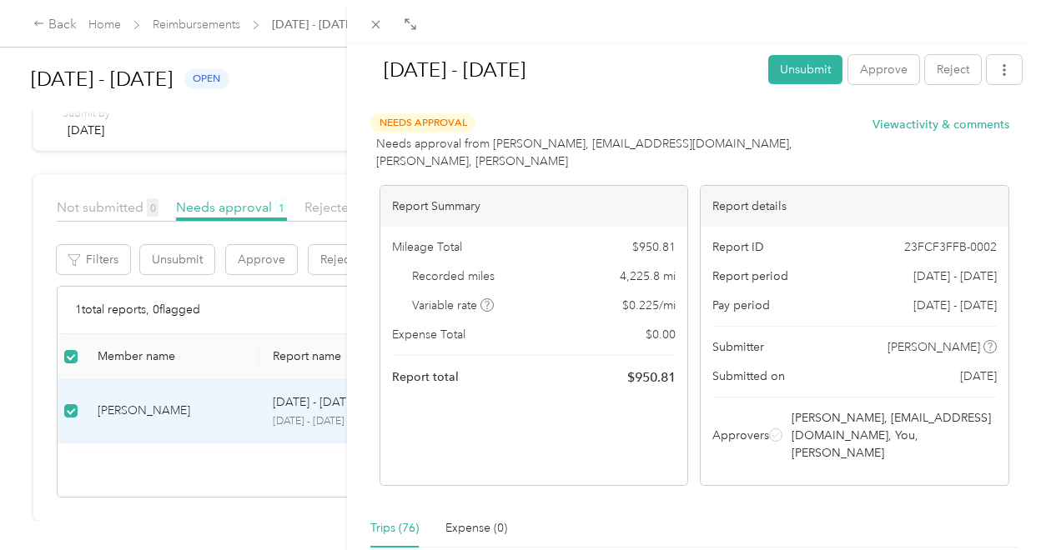
click at [252, 238] on div "[DATE] - [DATE] Unsubmit Approve Reject Needs Approval Needs approval from [PER…" at bounding box center [520, 275] width 1041 height 550
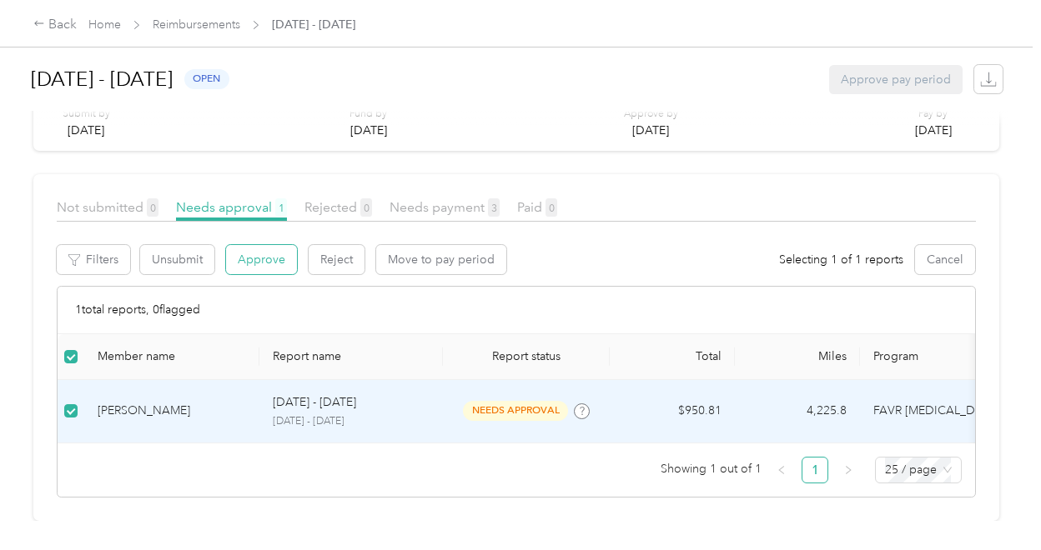
click at [255, 245] on button "Approve" at bounding box center [261, 259] width 71 height 29
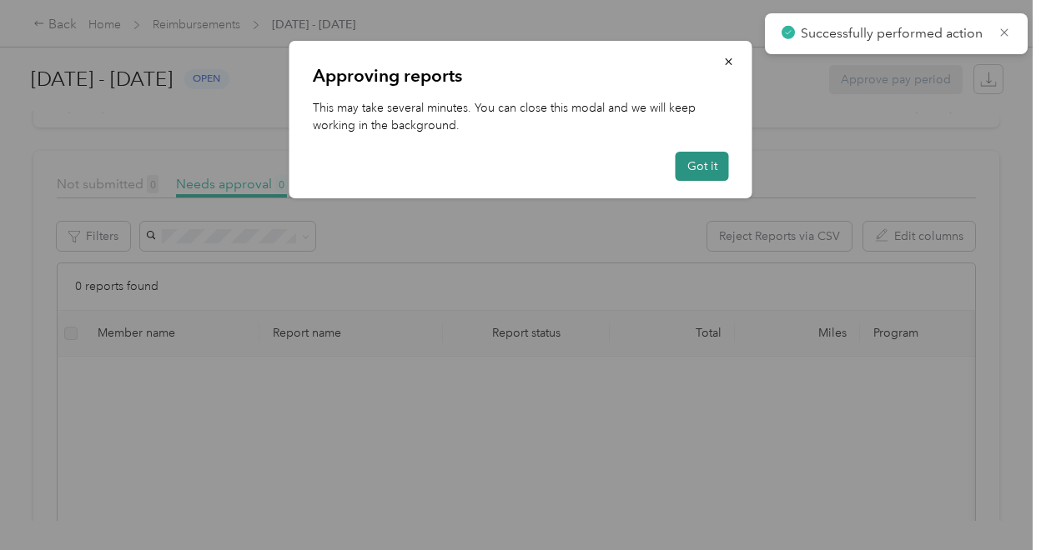
click at [692, 166] on button "Got it" at bounding box center [701, 166] width 53 height 29
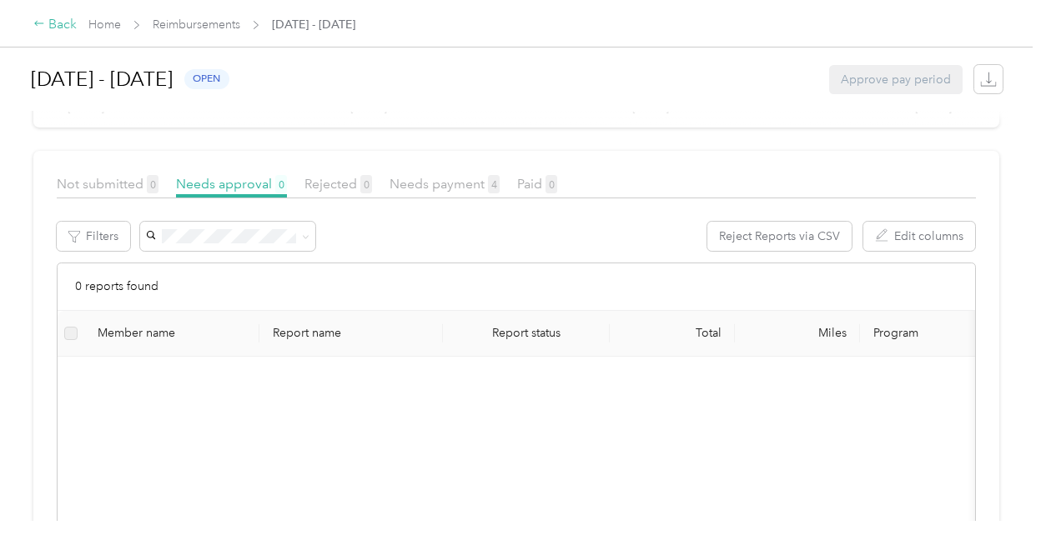
click at [39, 28] on icon at bounding box center [39, 24] width 12 height 12
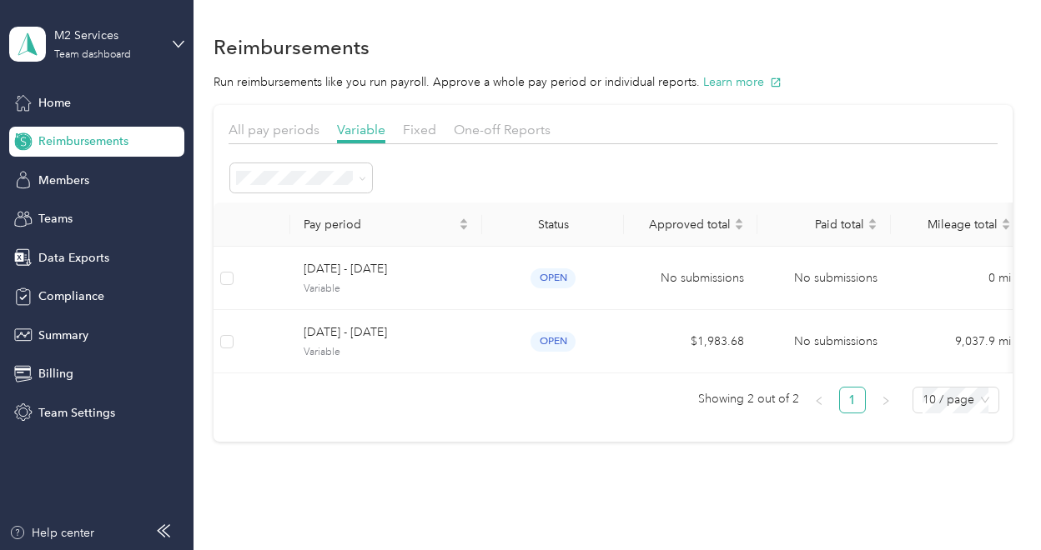
click at [413, 138] on div "Fixed" at bounding box center [419, 130] width 33 height 21
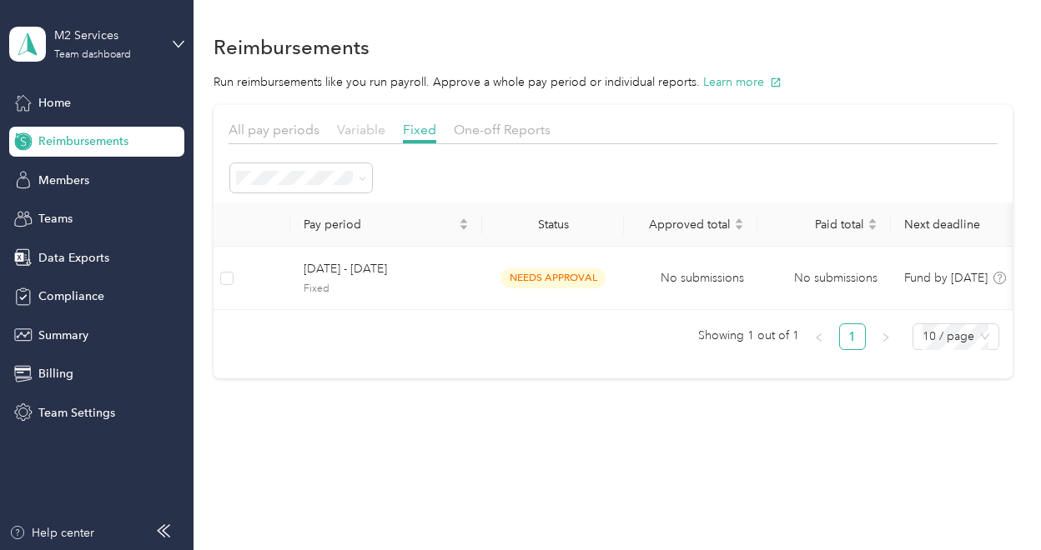
click at [367, 133] on span "Variable" at bounding box center [361, 130] width 48 height 16
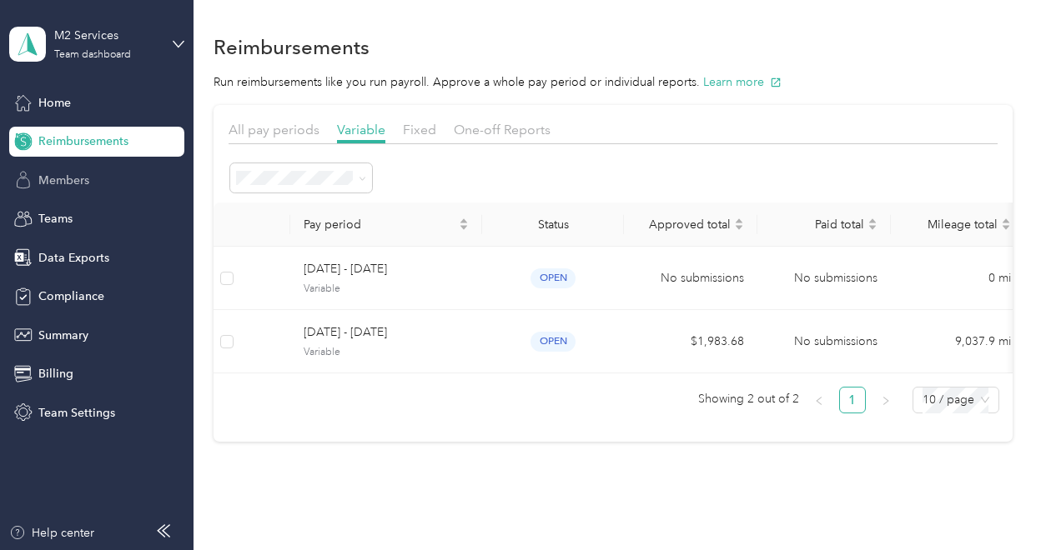
click at [68, 189] on div "Members" at bounding box center [96, 180] width 175 height 30
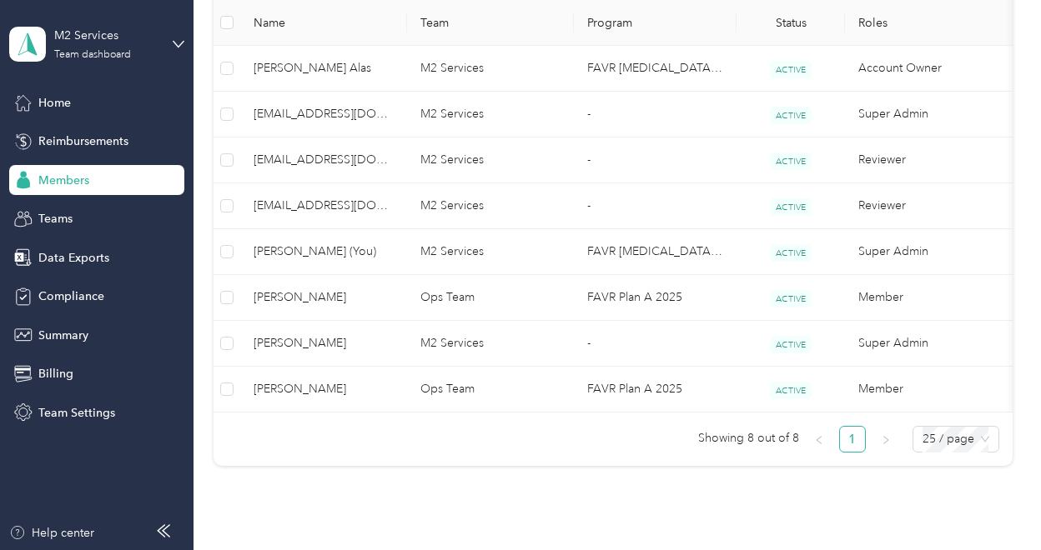
scroll to position [463, 0]
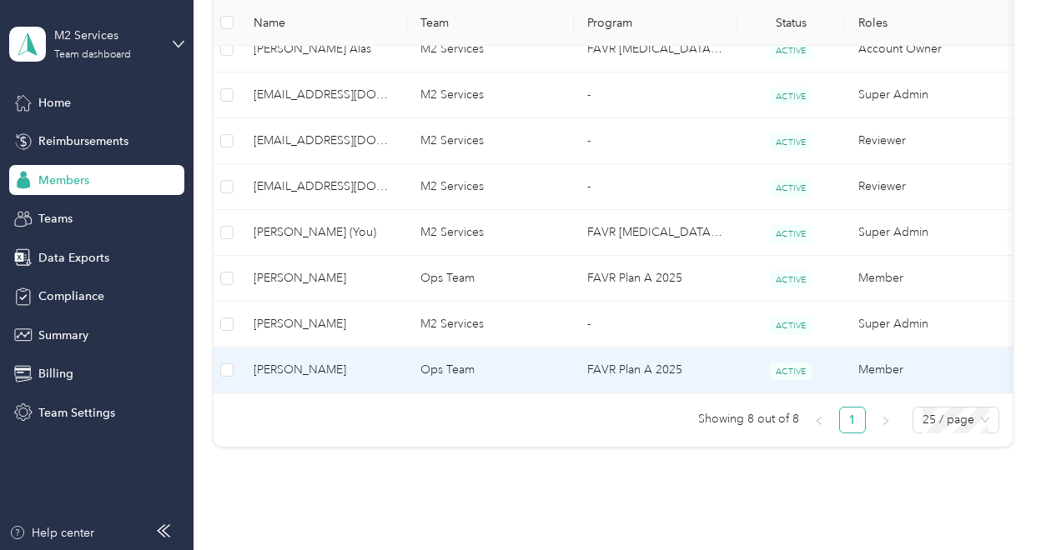
click at [298, 370] on span "[PERSON_NAME]" at bounding box center [323, 370] width 140 height 18
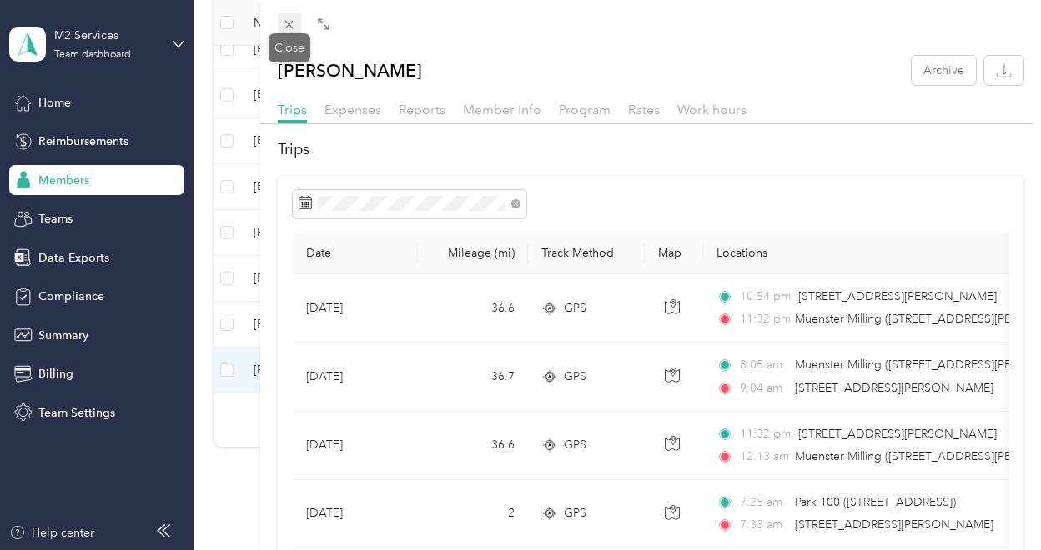
click at [288, 26] on icon at bounding box center [289, 25] width 8 height 8
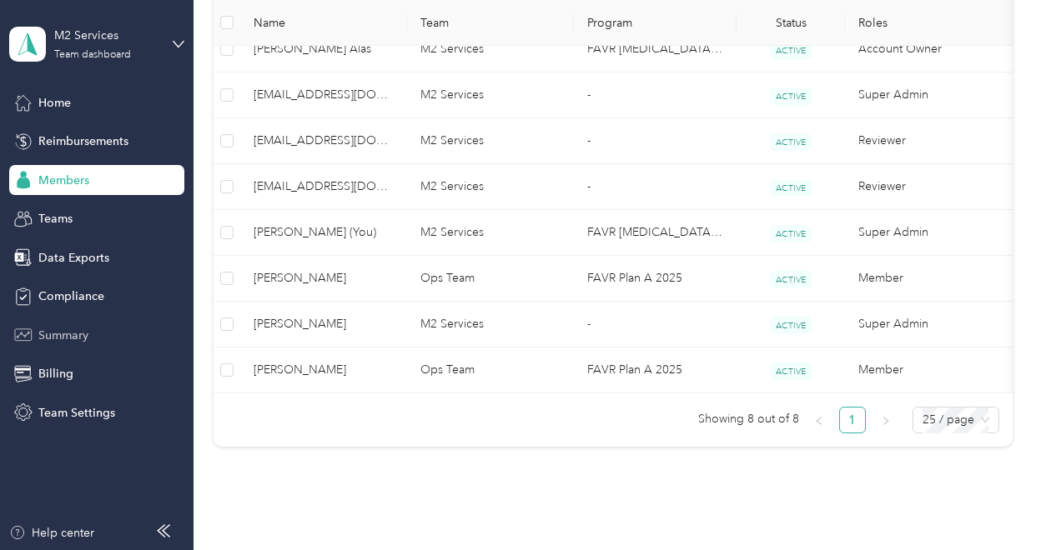
click at [65, 331] on span "Summary" at bounding box center [63, 336] width 50 height 18
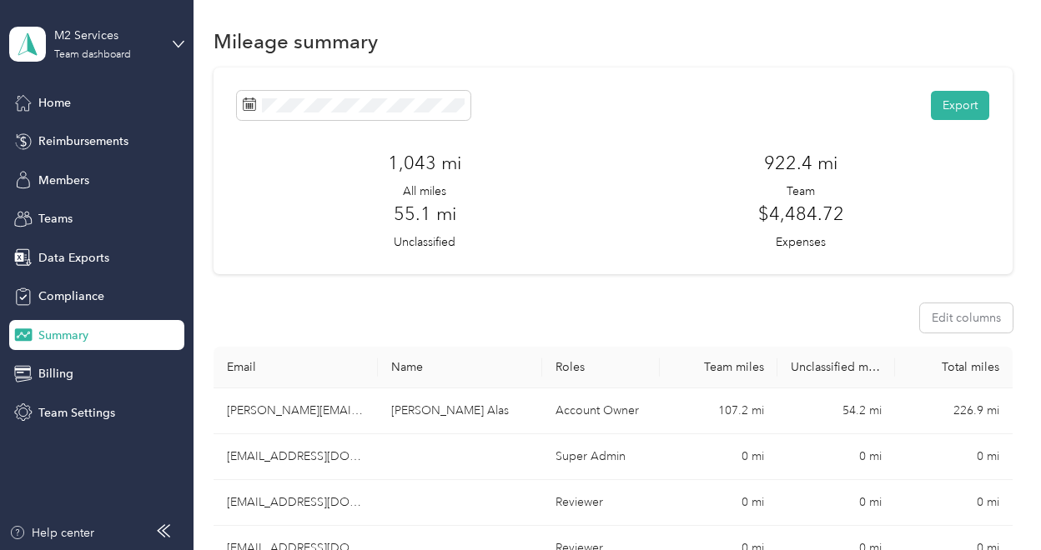
scroll to position [5, 0]
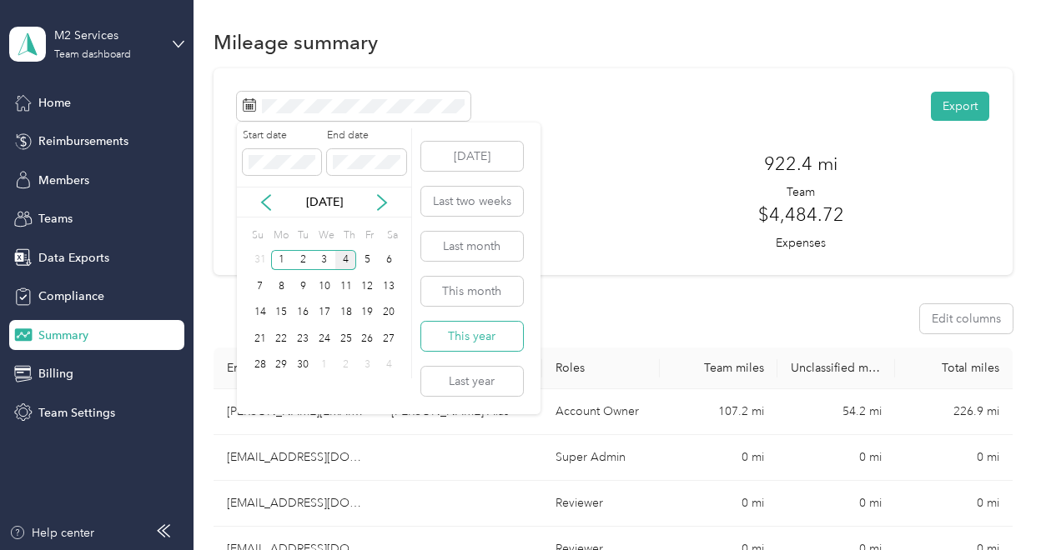
click at [474, 332] on button "This year" at bounding box center [472, 336] width 102 height 29
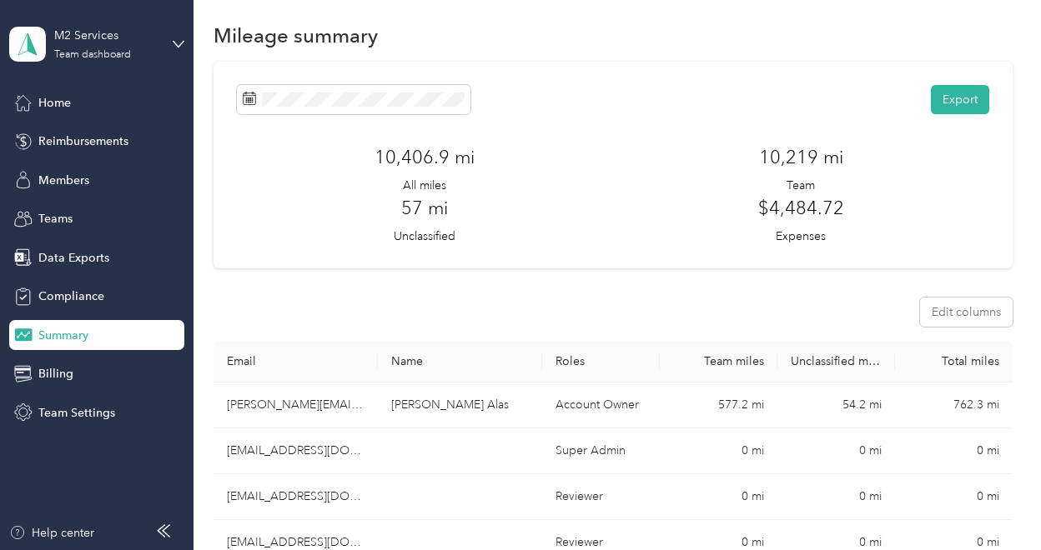
scroll to position [2, 0]
